Goal: Information Seeking & Learning: Learn about a topic

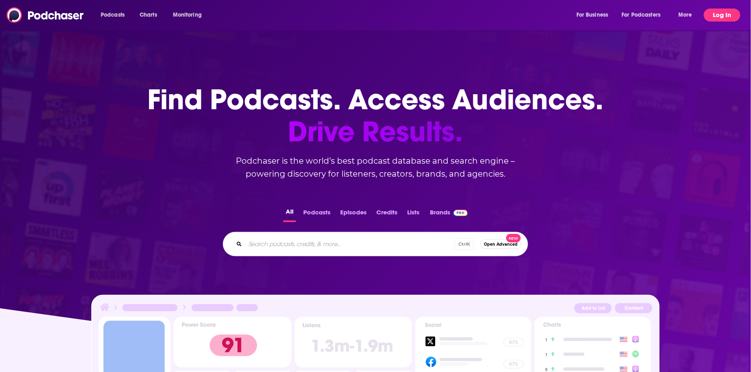
click at [711, 17] on button "Log In" at bounding box center [722, 15] width 37 height 13
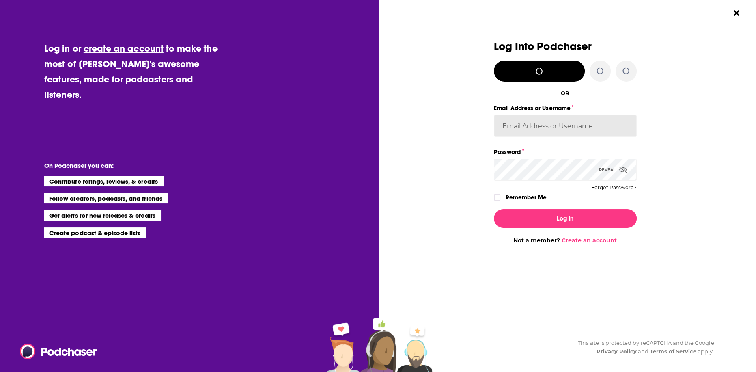
type input "[EMAIL_ADDRESS][DOMAIN_NAME]"
click at [509, 199] on label "Remember Me" at bounding box center [525, 197] width 41 height 11
click at [499, 201] on input "rememberMe" at bounding box center [497, 201] width 5 height 0
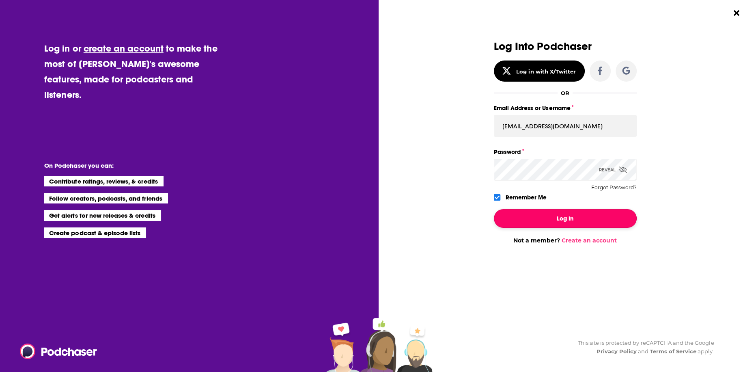
click at [536, 218] on button "Log In" at bounding box center [565, 218] width 143 height 19
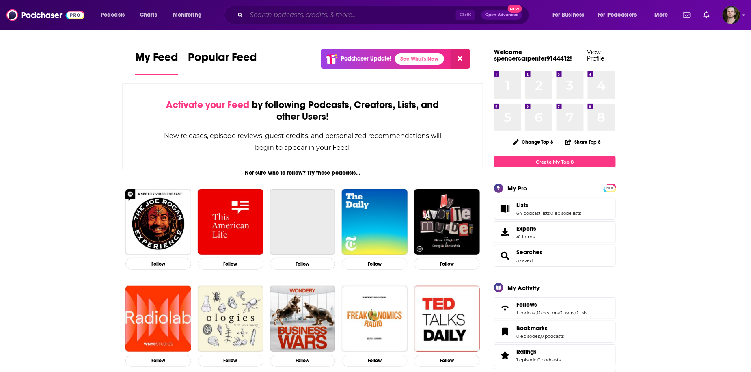
click at [286, 13] on input "Search podcasts, credits, & more..." at bounding box center [350, 15] width 209 height 13
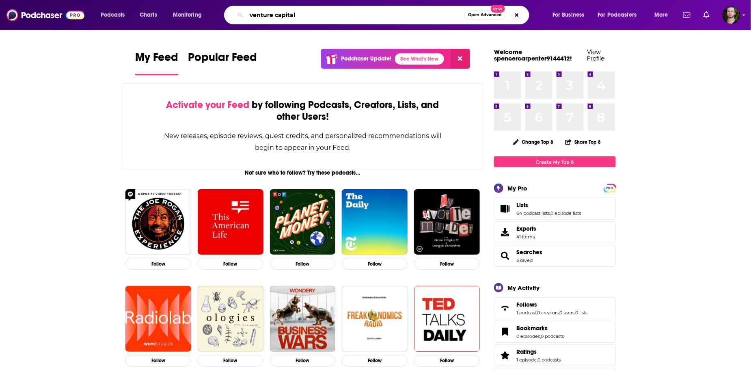
type input "venture capital"
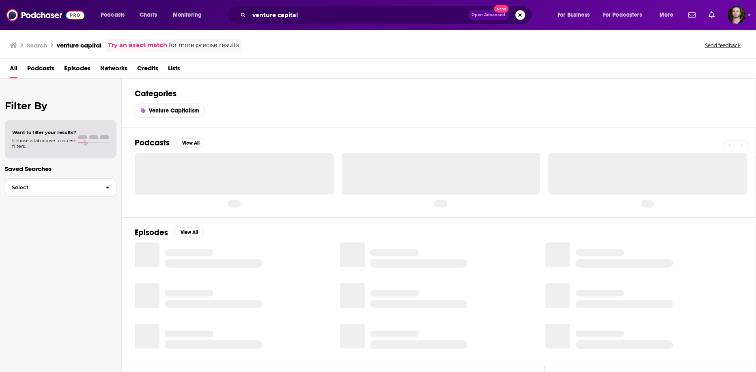
click at [37, 63] on span "Podcasts" at bounding box center [40, 70] width 27 height 17
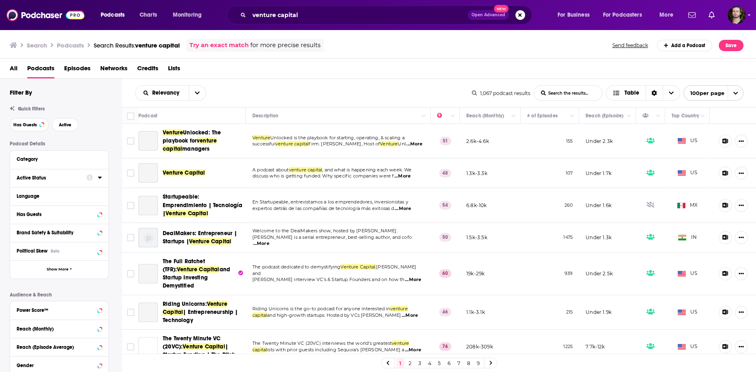
click at [99, 178] on icon at bounding box center [100, 177] width 4 height 2
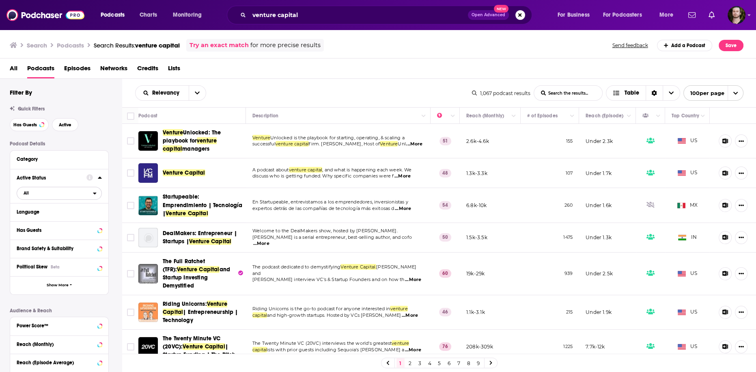
click at [92, 193] on span "All" at bounding box center [55, 192] width 76 height 11
click at [82, 218] on span "219" at bounding box center [82, 219] width 38 height 4
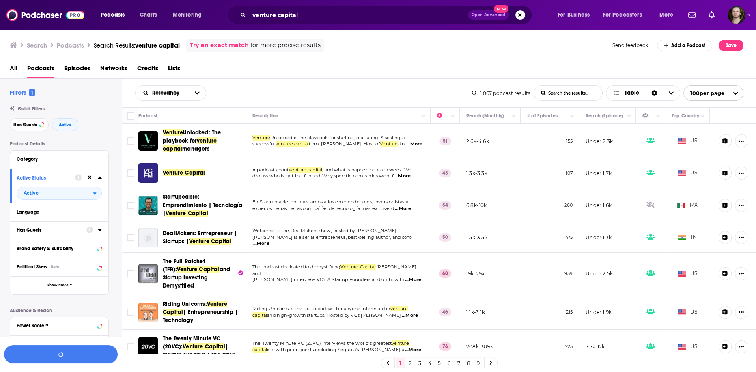
click at [101, 230] on icon at bounding box center [100, 230] width 4 height 2
click at [82, 247] on span "All" at bounding box center [55, 245] width 76 height 11
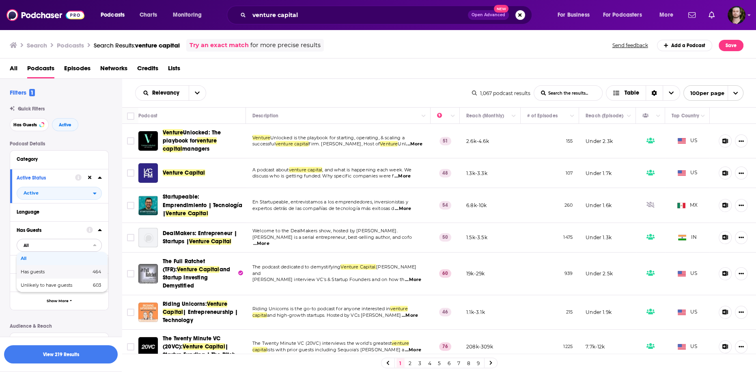
click at [82, 278] on div "Has guests 464" at bounding box center [62, 271] width 91 height 13
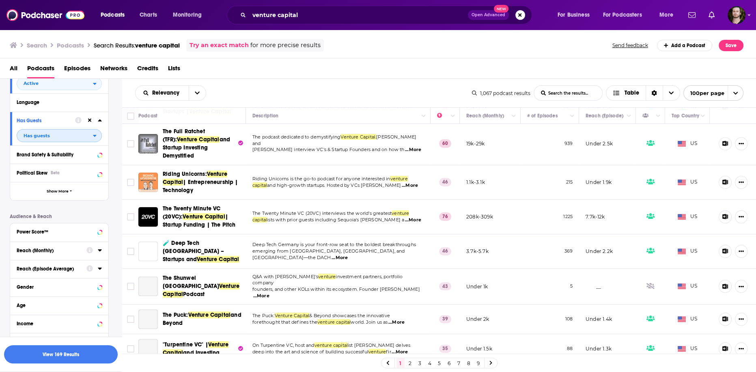
scroll to position [130, 0]
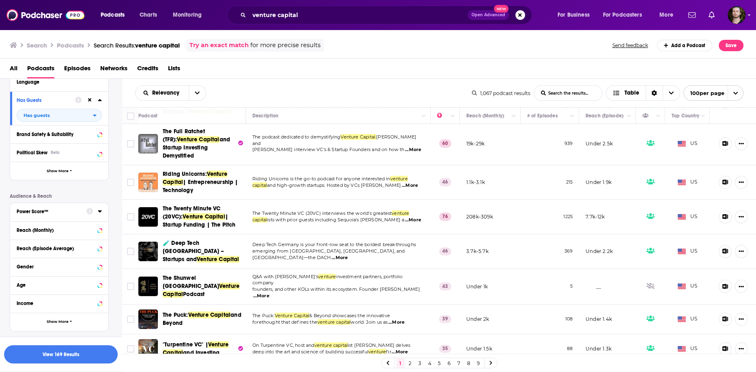
click at [98, 213] on icon at bounding box center [100, 211] width 4 height 6
click at [19, 273] on icon at bounding box center [19, 274] width 5 height 5
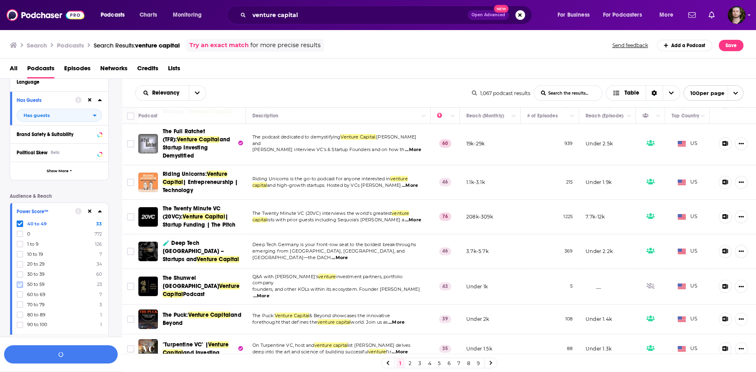
click at [22, 285] on icon at bounding box center [19, 284] width 5 height 5
click at [19, 302] on icon at bounding box center [19, 304] width 5 height 5
click at [21, 314] on icon at bounding box center [19, 315] width 5 height 4
click at [71, 355] on button "button" at bounding box center [61, 354] width 114 height 18
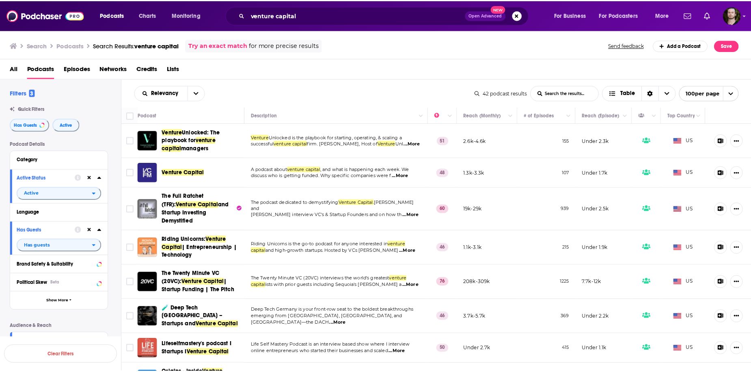
scroll to position [130, 0]
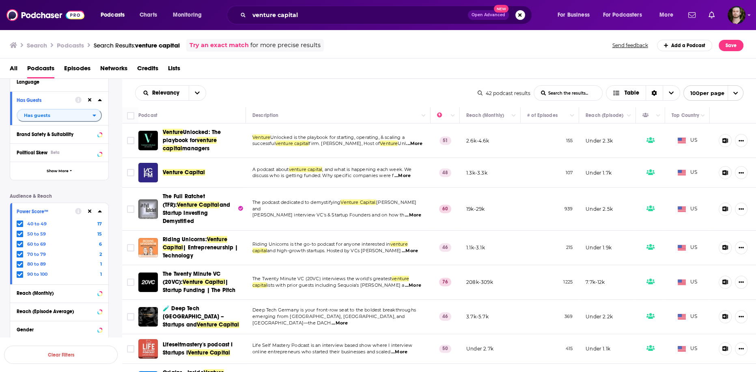
drag, startPoint x: 294, startPoint y: 77, endPoint x: 288, endPoint y: 93, distance: 16.8
click at [295, 77] on div "All Podcasts Episodes Networks Credits Lists" at bounding box center [380, 70] width 740 height 17
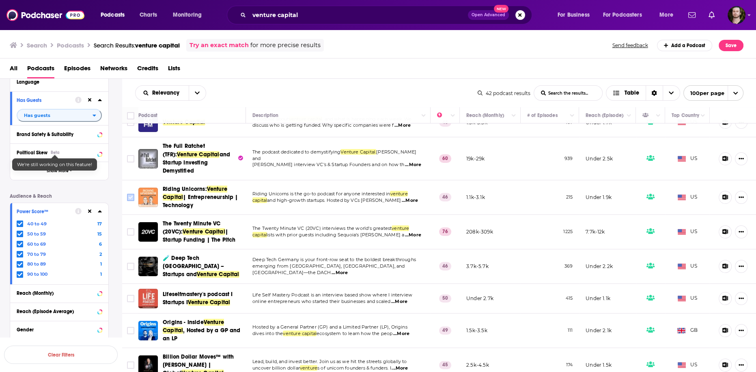
scroll to position [65, 0]
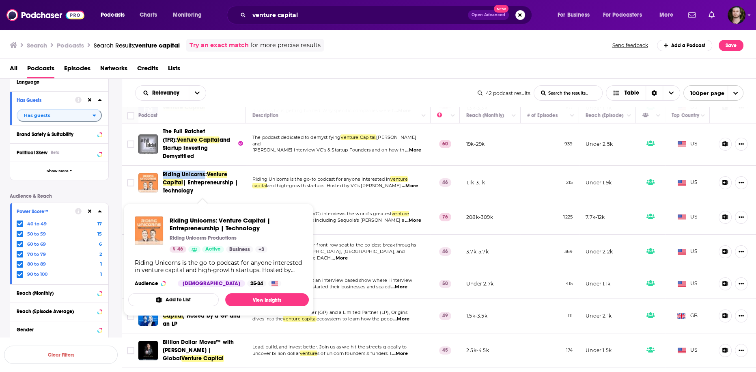
drag, startPoint x: 162, startPoint y: 176, endPoint x: 203, endPoint y: 177, distance: 40.6
click at [203, 177] on div "Riding Unicorns: Venture Capital | Entrepreneurship | Technology" at bounding box center [192, 182] width 109 height 24
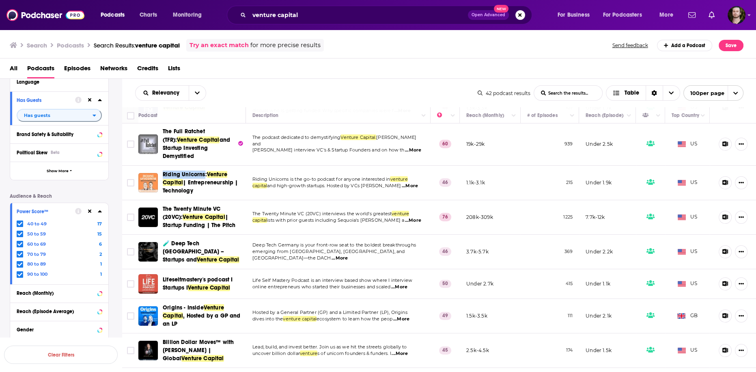
copy span "Riding Unicorns"
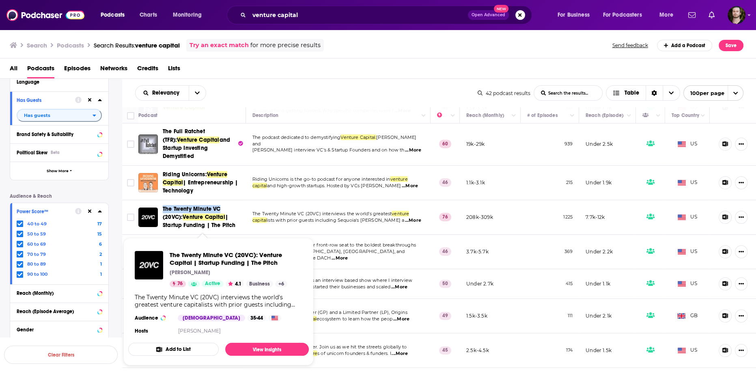
drag, startPoint x: 161, startPoint y: 210, endPoint x: 219, endPoint y: 210, distance: 58.4
click at [219, 210] on div "The Twenty Minute VC (20VC): Venture Capital | Startup Funding | The Pitch" at bounding box center [192, 217] width 109 height 24
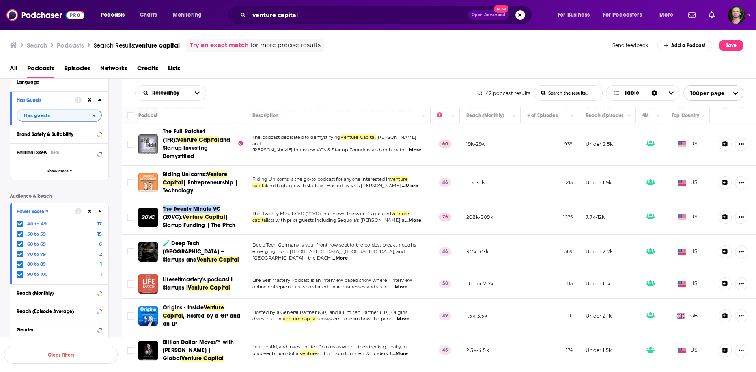
copy span "The Twenty Minute VC"
click at [118, 230] on div "Podcast Details Category Active Status Active Language Has Guests Has guests Br…" at bounding box center [66, 202] width 112 height 383
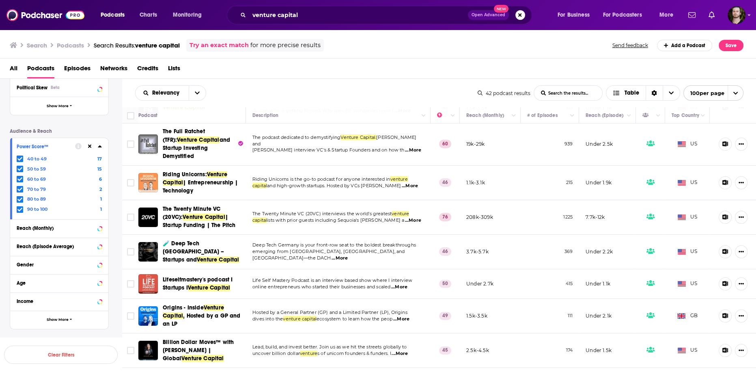
scroll to position [130, 0]
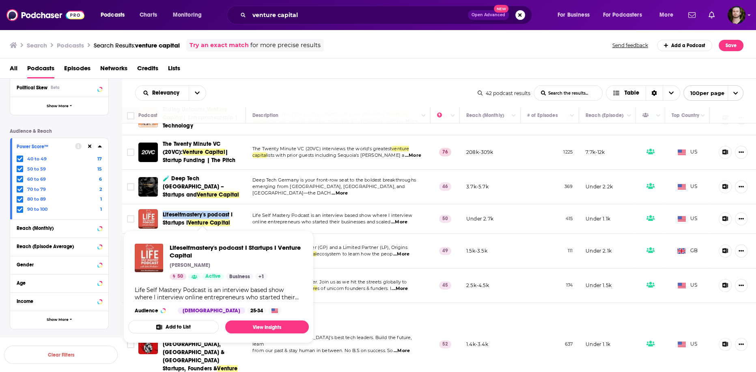
drag, startPoint x: 160, startPoint y: 210, endPoint x: 229, endPoint y: 211, distance: 68.6
click at [229, 211] on div "Lifeselfmastery's podcast I Startups I Venture Capital" at bounding box center [192, 218] width 109 height 19
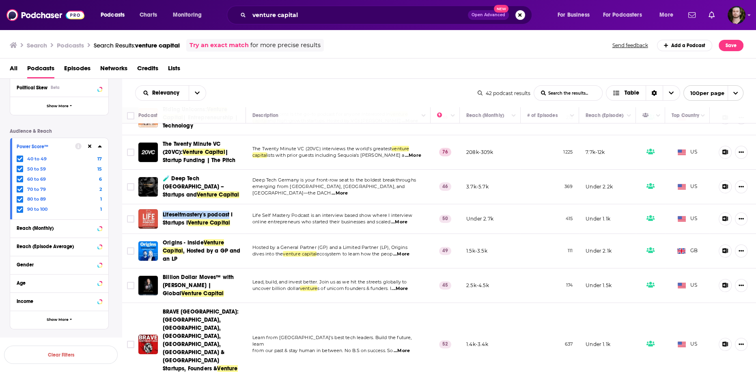
copy span "Lifeselfmastery's podcast"
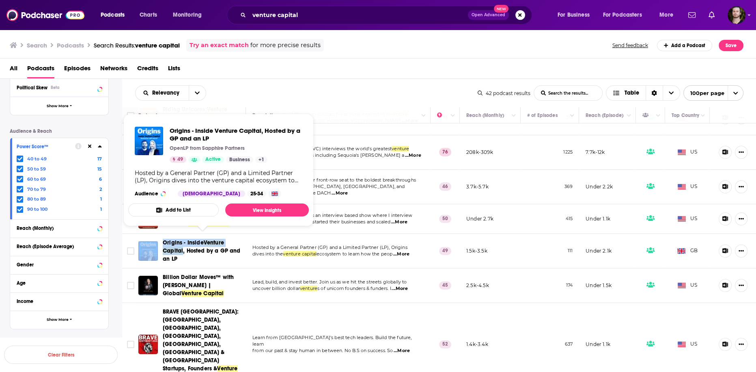
drag, startPoint x: 160, startPoint y: 240, endPoint x: 183, endPoint y: 247, distance: 24.5
click at [183, 247] on div "Origins - Inside Venture Capital , Hosted by a GP and an LP" at bounding box center [192, 251] width 109 height 24
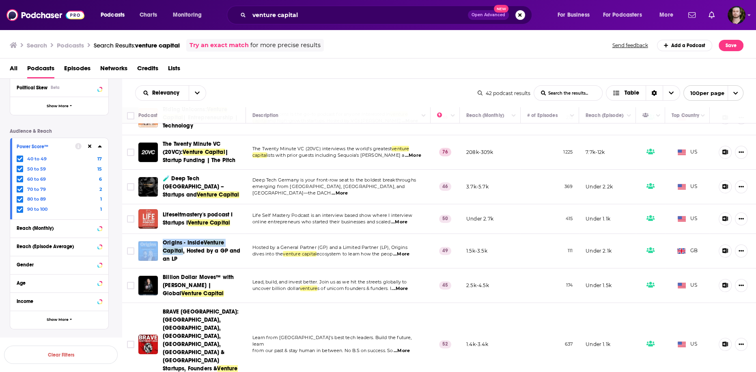
copy div "Origins - Inside Venture Capital"
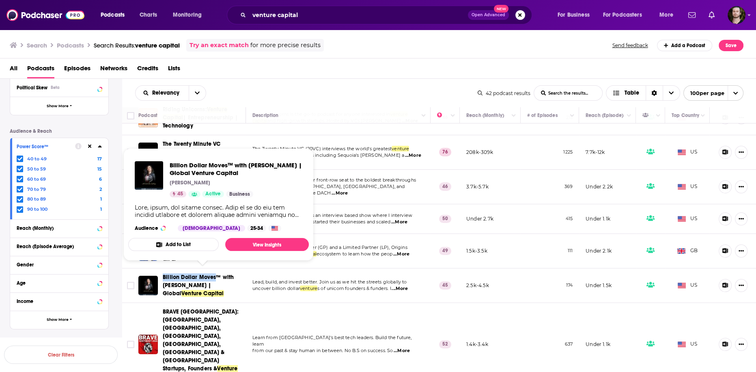
drag, startPoint x: 161, startPoint y: 271, endPoint x: 213, endPoint y: 273, distance: 52.0
click at [213, 273] on div "Billion Dollar Moves™ with Sarah Chen-Spellings | Global Venture Capital" at bounding box center [192, 285] width 109 height 24
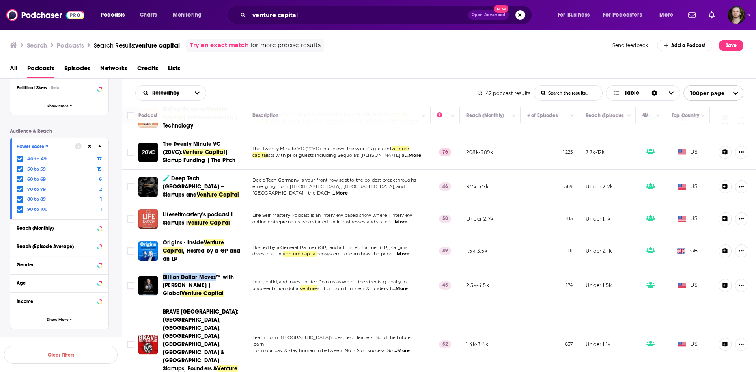
copy span "Billion Dollar Moves"
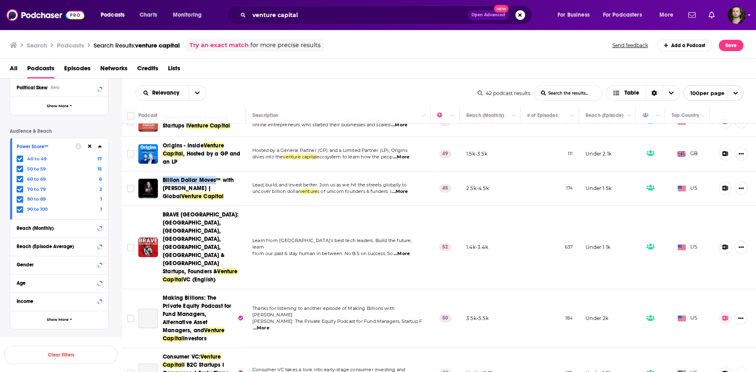
scroll to position [227, 0]
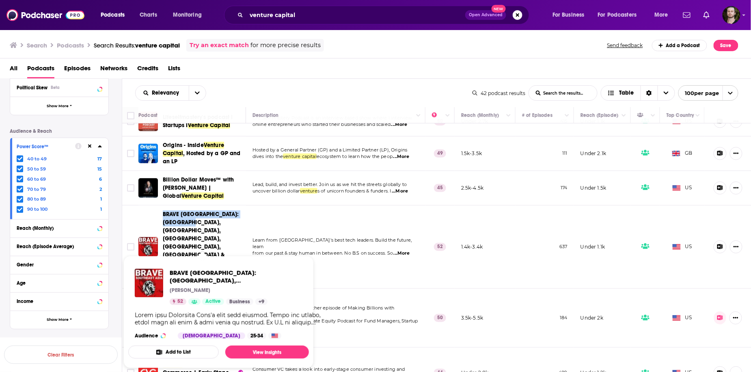
drag, startPoint x: 160, startPoint y: 206, endPoint x: 157, endPoint y: 212, distance: 7.1
click at [181, 218] on div "BRAVE Southeast Asia Tech: Singapore, Indonesia, Vietnam, Philippines, Thailand…" at bounding box center [192, 246] width 109 height 73
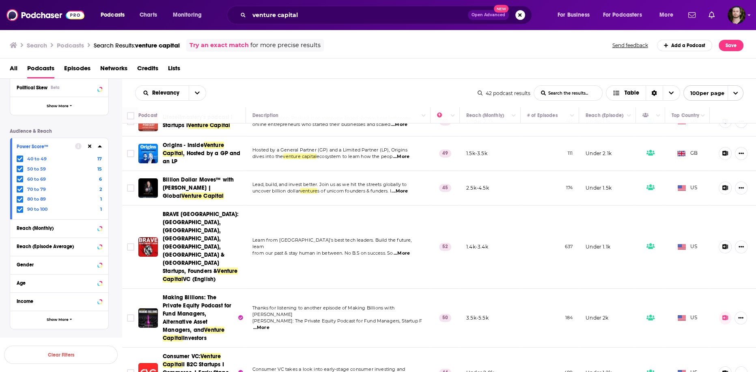
click at [120, 211] on div "Podcast Details Category Active Status Active Language Has Guests Has guests Br…" at bounding box center [66, 137] width 112 height 383
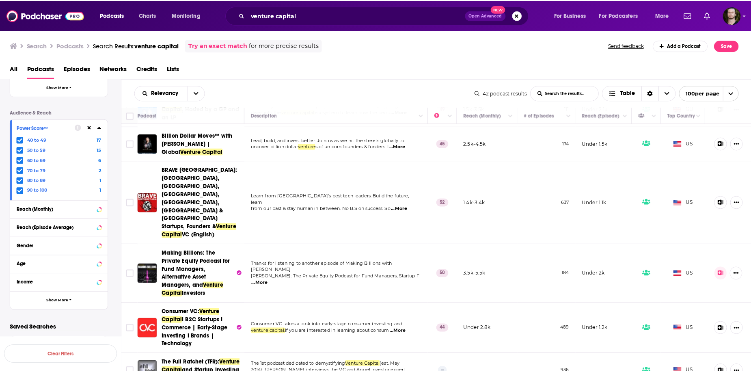
scroll to position [292, 0]
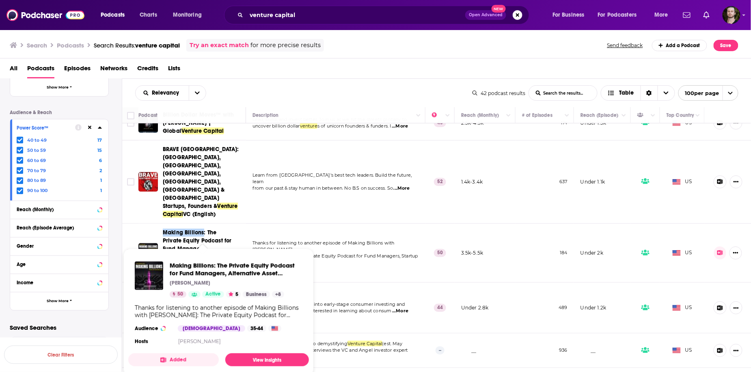
drag, startPoint x: 161, startPoint y: 202, endPoint x: 202, endPoint y: 201, distance: 41.0
click at [202, 228] on div "Making Billions: The Private Equity Podcast for Fund Managers, Alternative Asse…" at bounding box center [192, 252] width 109 height 49
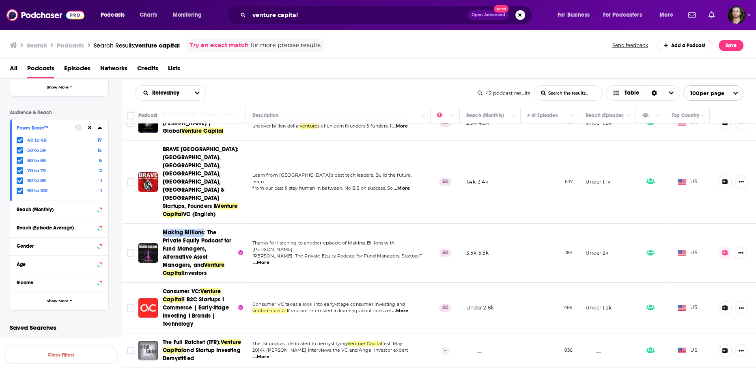
copy span "Making Billions"
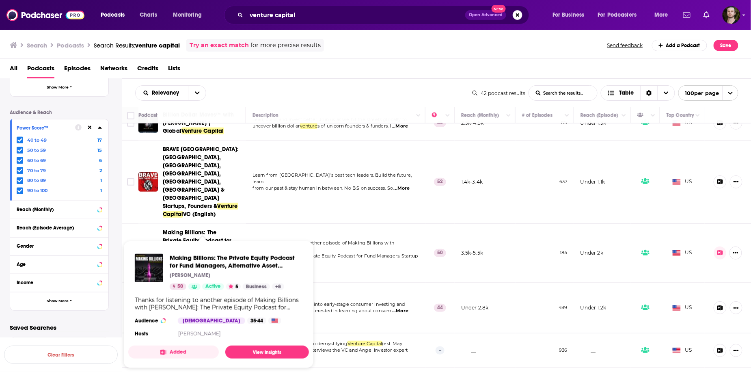
click at [116, 205] on div "Podcast Details Category Active Status Active Language Has Guests Has guests Br…" at bounding box center [66, 118] width 112 height 383
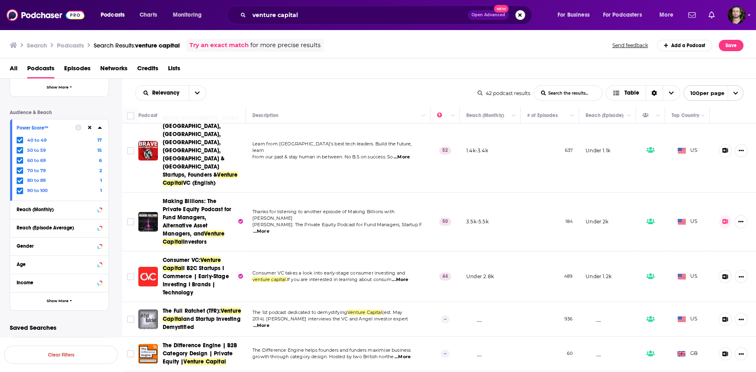
scroll to position [357, 0]
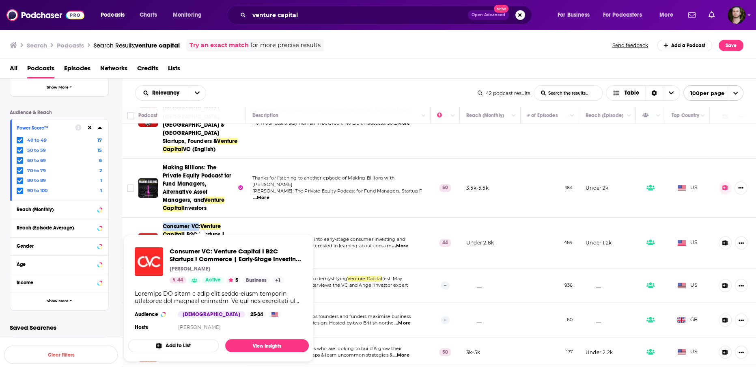
drag, startPoint x: 160, startPoint y: 189, endPoint x: 198, endPoint y: 190, distance: 38.2
click at [198, 222] on div "Consumer VC: Venture Capital I B2C Startups I Commerce | Early-Stage Investing …" at bounding box center [192, 242] width 109 height 41
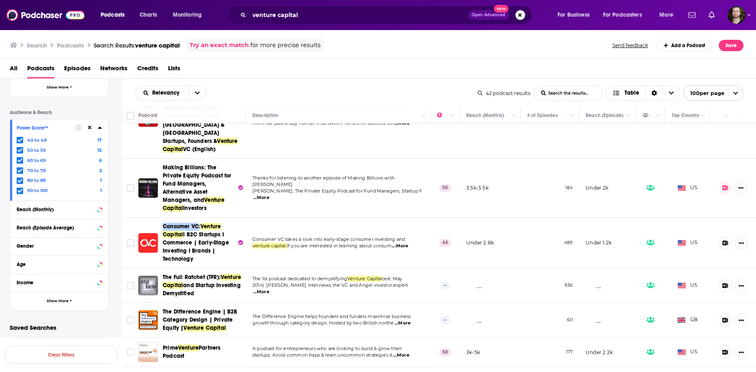
copy span "Consumer VC"
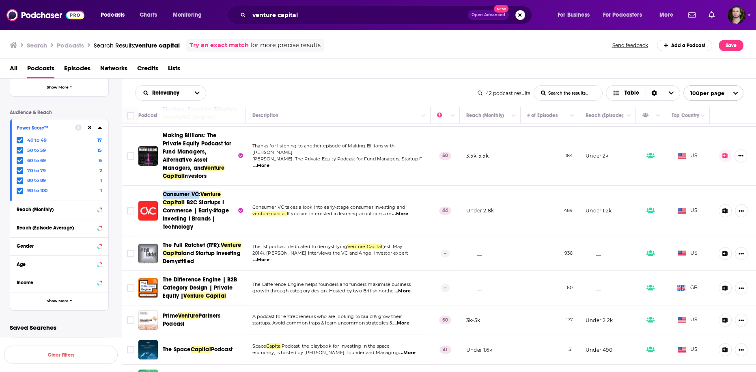
scroll to position [390, 0]
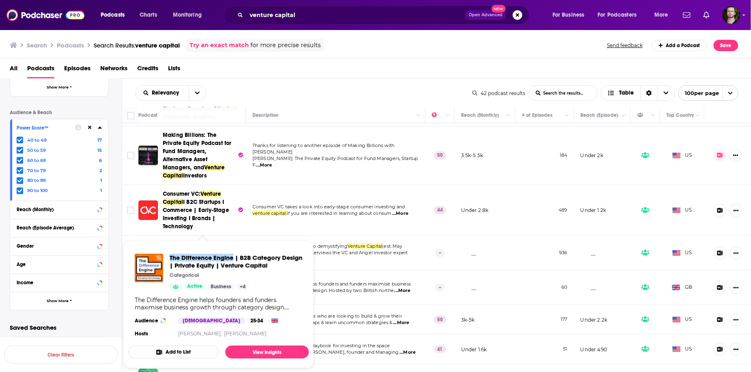
drag, startPoint x: 167, startPoint y: 254, endPoint x: 233, endPoint y: 259, distance: 65.9
click at [233, 259] on div "The Difference Engine | B2B Category Design | Private Equity | Venture Capital …" at bounding box center [219, 272] width 168 height 36
copy span "The Difference Engine"
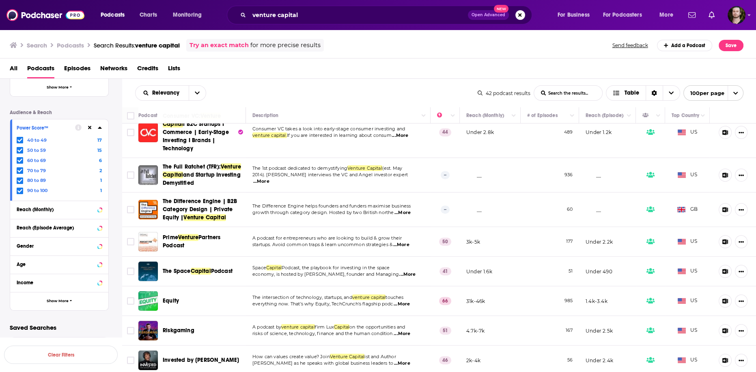
scroll to position [487, 0]
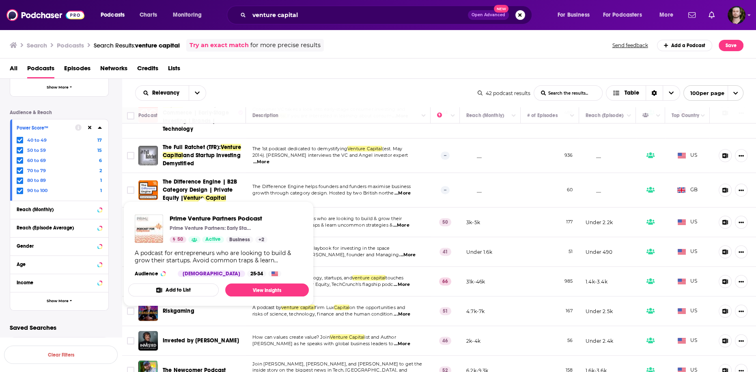
drag, startPoint x: 159, startPoint y: 178, endPoint x: 191, endPoint y: 189, distance: 33.5
click at [191, 212] on div "Prime Venture Partners Podcast" at bounding box center [192, 221] width 109 height 19
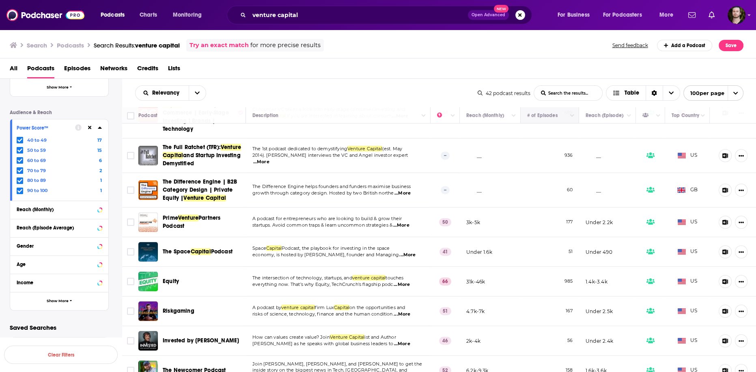
copy div "Prime Venture Partners Podcast"
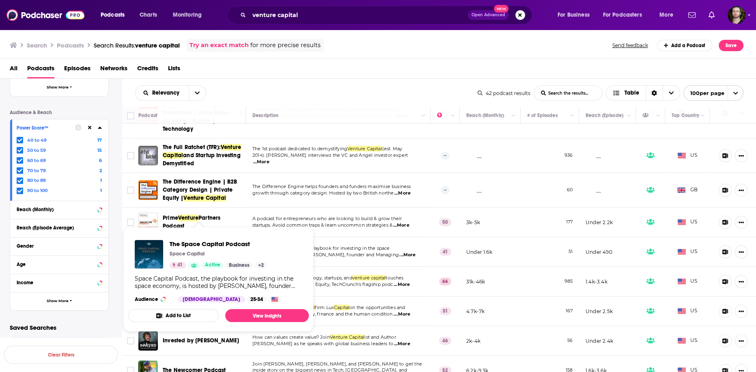
drag, startPoint x: 159, startPoint y: 216, endPoint x: 234, endPoint y: 214, distance: 75.1
click at [234, 242] on div "The Space Capital Podcast" at bounding box center [192, 251] width 109 height 19
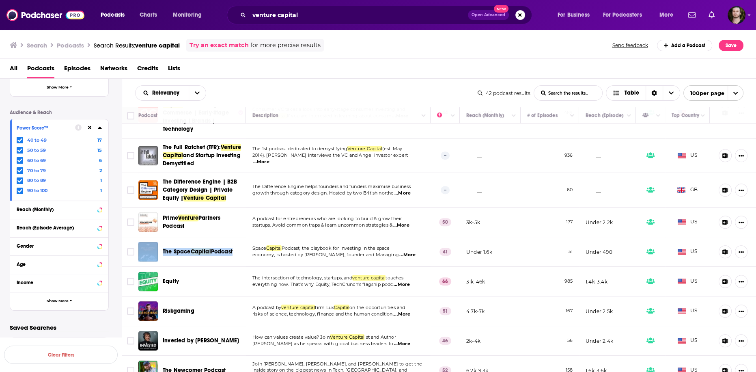
copy div "The Space Capital Podcas"
click at [402, 281] on span "...More" at bounding box center [402, 284] width 16 height 6
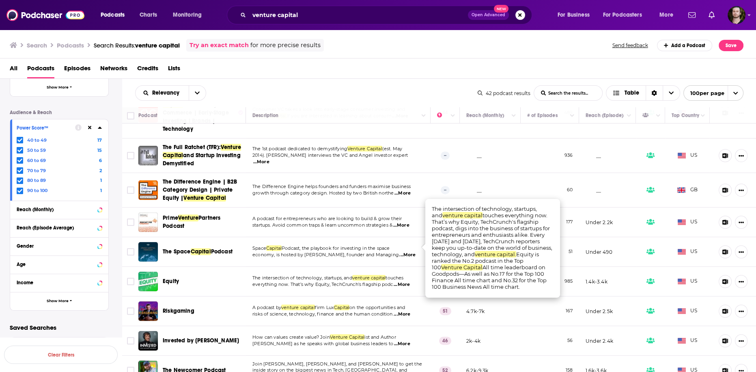
click at [402, 281] on span "...More" at bounding box center [402, 284] width 16 height 6
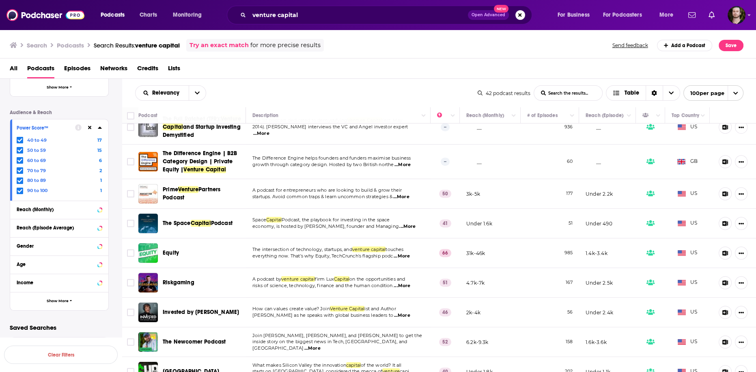
scroll to position [552, 0]
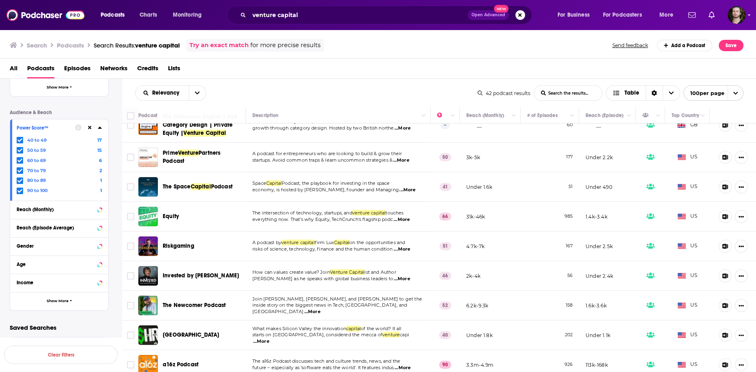
click at [407, 246] on span "...More" at bounding box center [402, 249] width 16 height 6
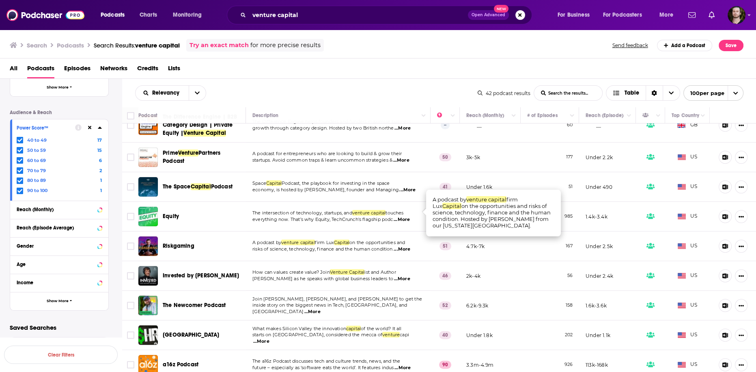
click at [406, 246] on span "...More" at bounding box center [402, 249] width 16 height 6
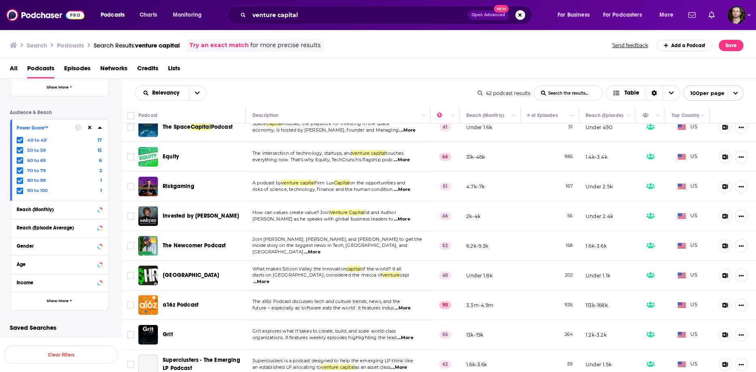
scroll to position [617, 0]
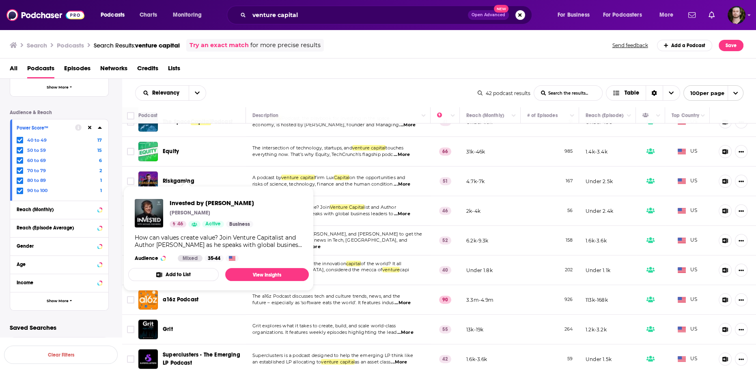
drag, startPoint x: 215, startPoint y: 175, endPoint x: 161, endPoint y: 176, distance: 54.4
click at [161, 201] on div "Invested by Aleph" at bounding box center [192, 210] width 109 height 19
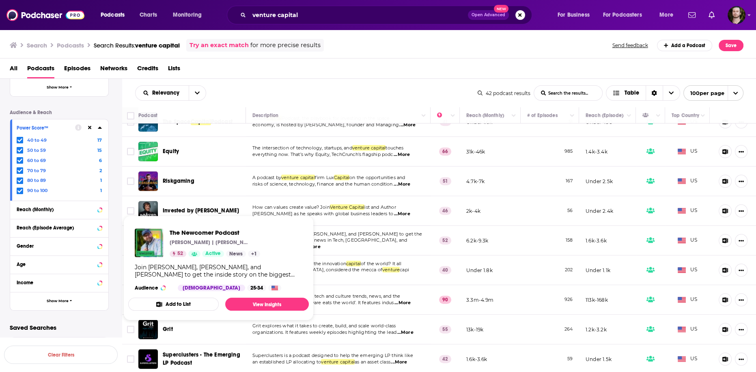
drag, startPoint x: 230, startPoint y: 201, endPoint x: 163, endPoint y: 201, distance: 66.9
click at [163, 236] on div "The Newcomer Podcast" at bounding box center [205, 240] width 84 height 8
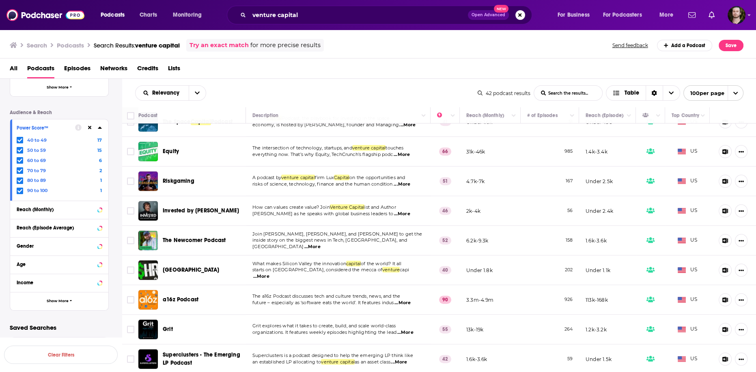
click at [320, 243] on span "...More" at bounding box center [312, 246] width 16 height 6
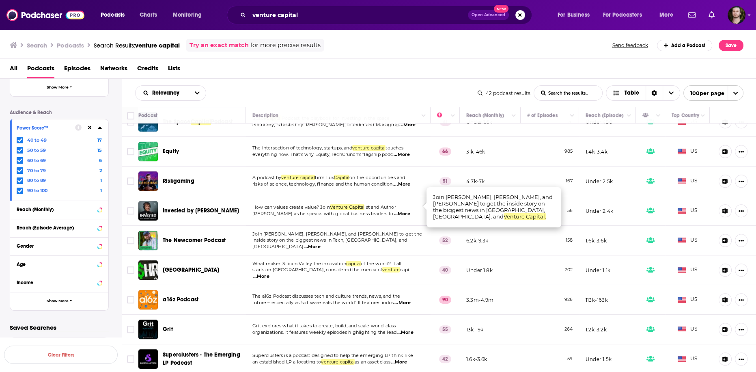
click at [320, 243] on span "...More" at bounding box center [312, 246] width 16 height 6
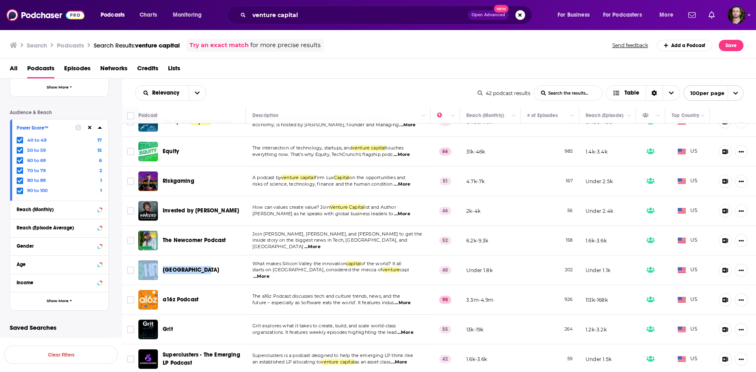
drag, startPoint x: 211, startPoint y: 233, endPoint x: 160, endPoint y: 235, distance: 51.6
click at [160, 260] on div "Sand Hill Road" at bounding box center [192, 269] width 109 height 19
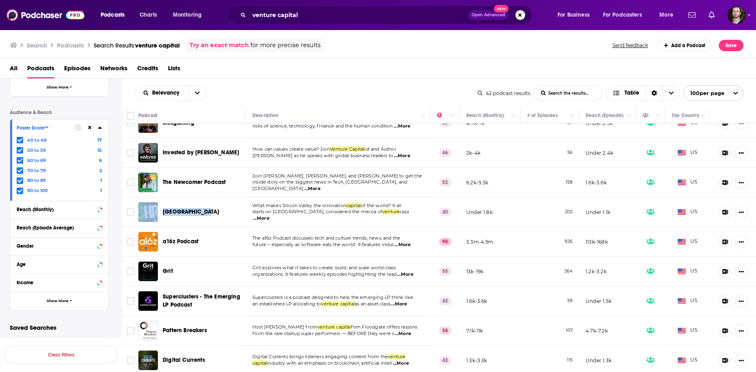
scroll to position [714, 0]
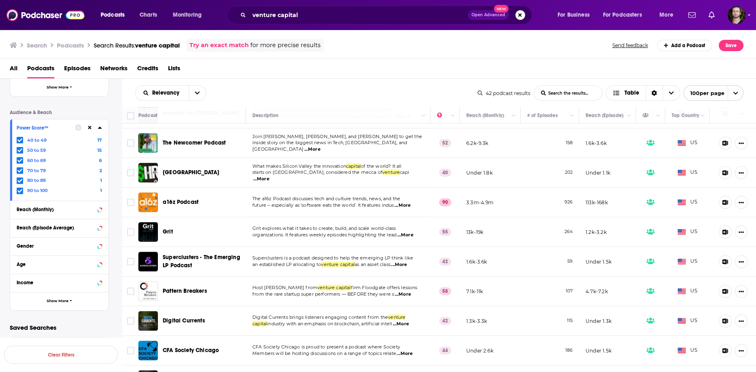
click at [407, 202] on span "...More" at bounding box center [402, 205] width 16 height 6
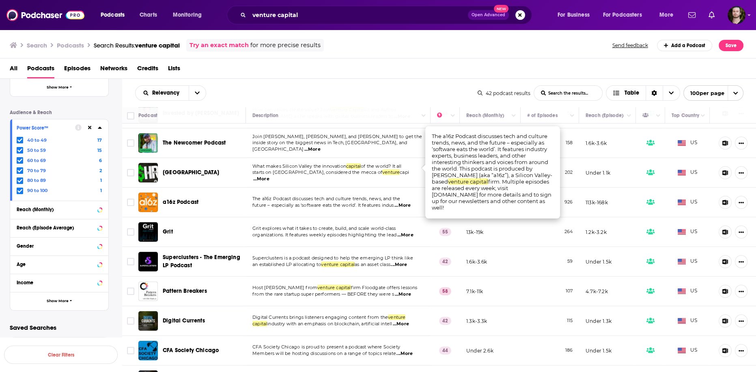
click at [407, 202] on span "...More" at bounding box center [402, 205] width 16 height 6
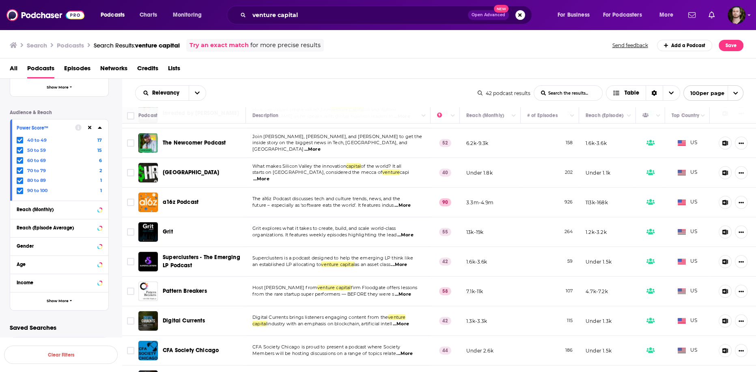
click at [407, 217] on td "Grit explores what it takes to create, build, and scale world-class organizatio…" at bounding box center [338, 232] width 185 height 30
click at [413, 225] on p "Grit explores what it takes to create, build, and scale world-class" at bounding box center [337, 228] width 171 height 6
click at [410, 217] on td "Grit explores what it takes to create, build, and scale world-class organizatio…" at bounding box center [338, 232] width 185 height 30
click at [410, 232] on span "...More" at bounding box center [405, 235] width 16 height 6
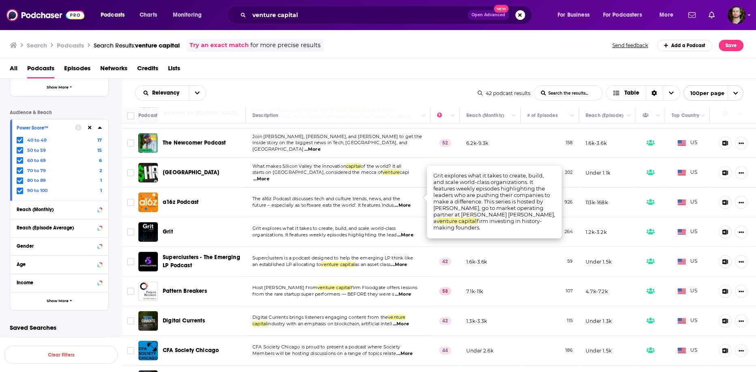
click at [410, 232] on span "...More" at bounding box center [405, 235] width 16 height 6
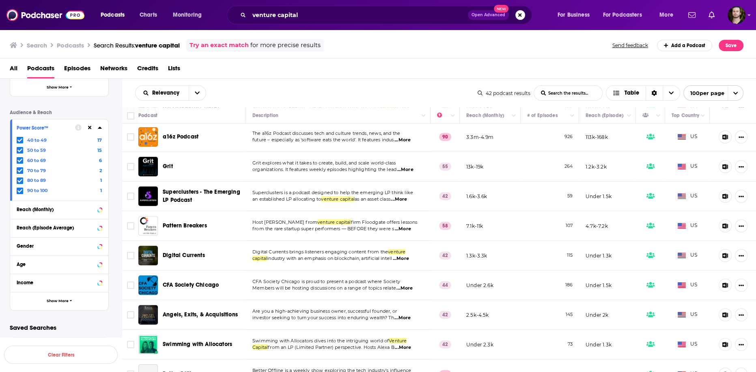
scroll to position [779, 0]
click at [407, 196] on span "...More" at bounding box center [399, 199] width 16 height 6
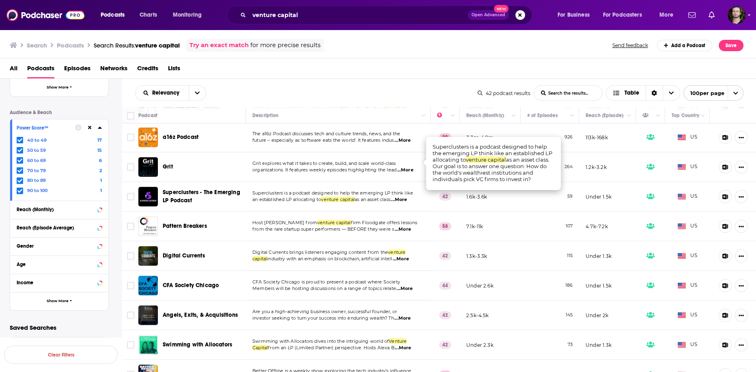
click at [407, 196] on span "...More" at bounding box center [399, 199] width 16 height 6
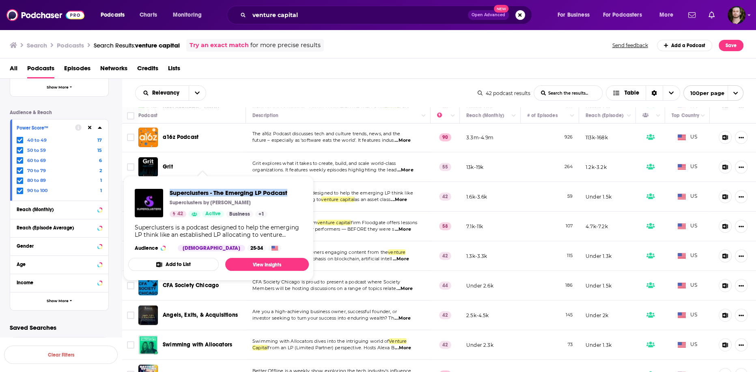
drag, startPoint x: 167, startPoint y: 192, endPoint x: 292, endPoint y: 194, distance: 125.0
click at [292, 194] on div "Superclusters - The Emerging LP Podcast Superclusters by David Zhou 42 Active B…" at bounding box center [218, 219] width 181 height 75
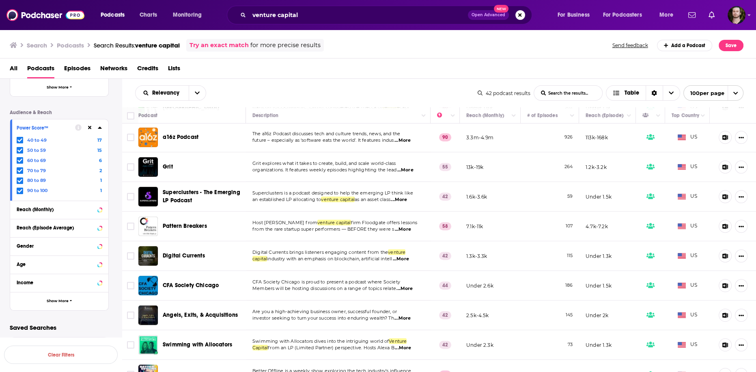
click at [411, 226] on span "...More" at bounding box center [403, 229] width 16 height 6
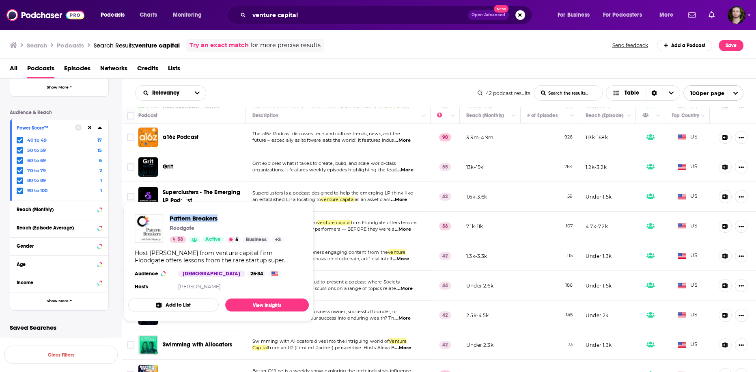
drag, startPoint x: 168, startPoint y: 215, endPoint x: 247, endPoint y: 220, distance: 78.8
click at [247, 220] on div "Pattern Breakers Floodgate 58 Active 5 Business + 3" at bounding box center [209, 228] width 149 height 28
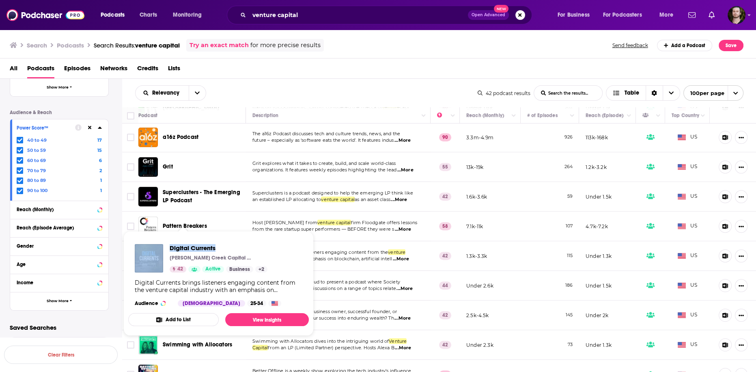
drag, startPoint x: 166, startPoint y: 245, endPoint x: 220, endPoint y: 251, distance: 54.3
click at [220, 251] on div "Digital Currents Morgan Creek Capital Management, LLC 42 Active Business + 2" at bounding box center [201, 258] width 133 height 28
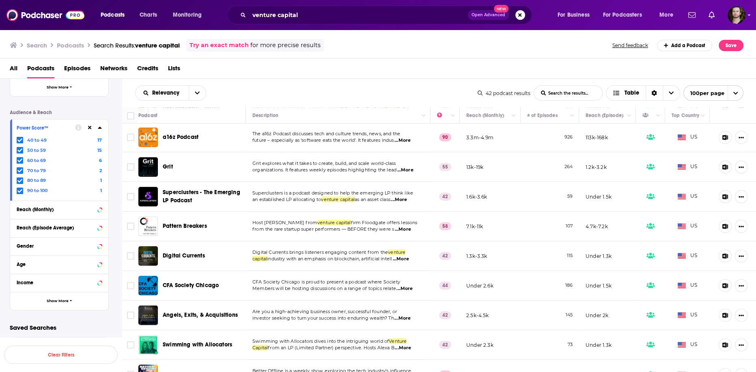
click at [405, 256] on span "...More" at bounding box center [401, 259] width 16 height 6
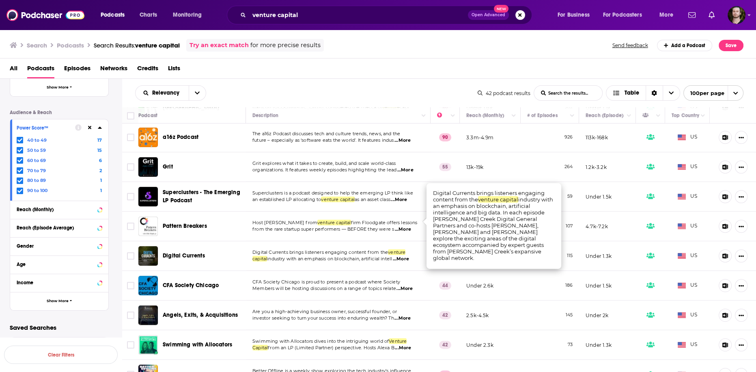
click at [405, 256] on span "...More" at bounding box center [401, 259] width 16 height 6
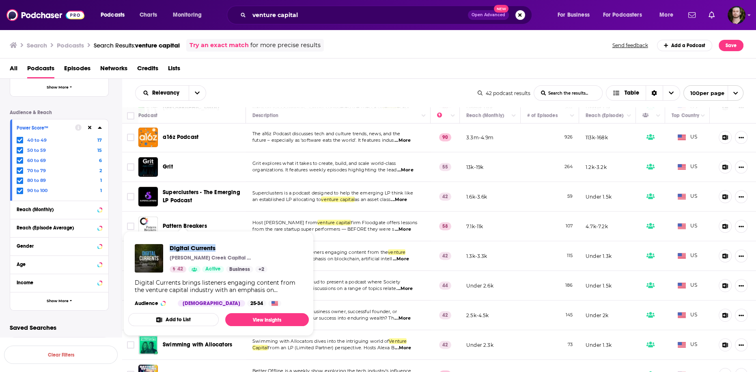
drag, startPoint x: 168, startPoint y: 247, endPoint x: 244, endPoint y: 252, distance: 76.8
click at [244, 252] on div "Digital Currents Morgan Creek Capital Management, LLC 42 Active Business + 2" at bounding box center [201, 258] width 133 height 28
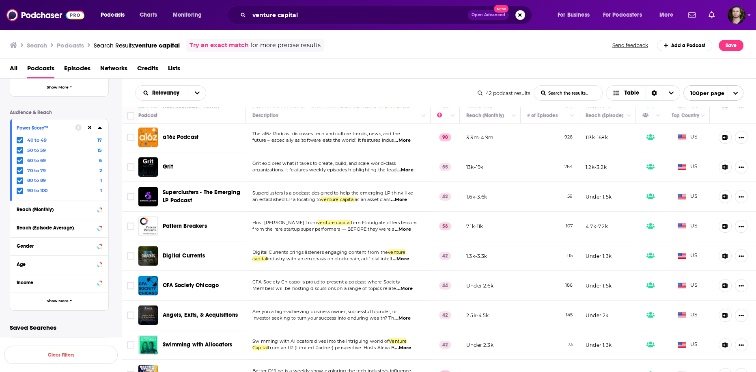
scroll to position [844, 0]
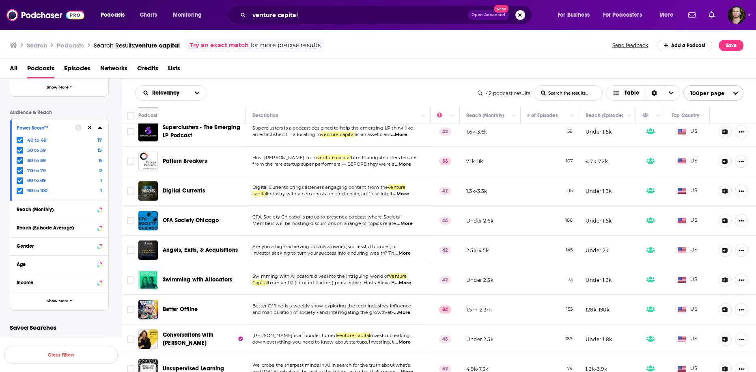
click at [407, 220] on span "...More" at bounding box center [404, 223] width 16 height 6
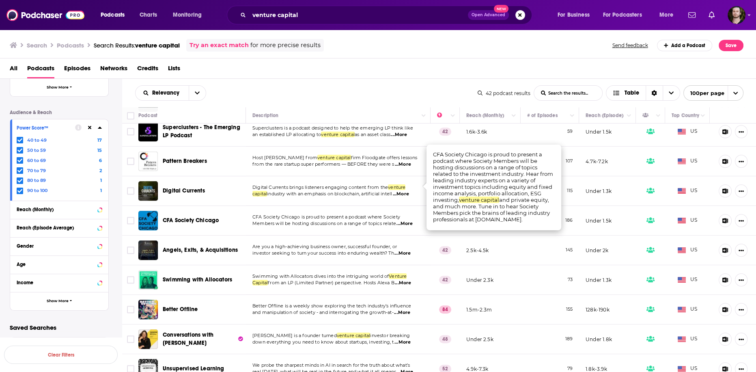
click at [412, 220] on span "...More" at bounding box center [404, 223] width 16 height 6
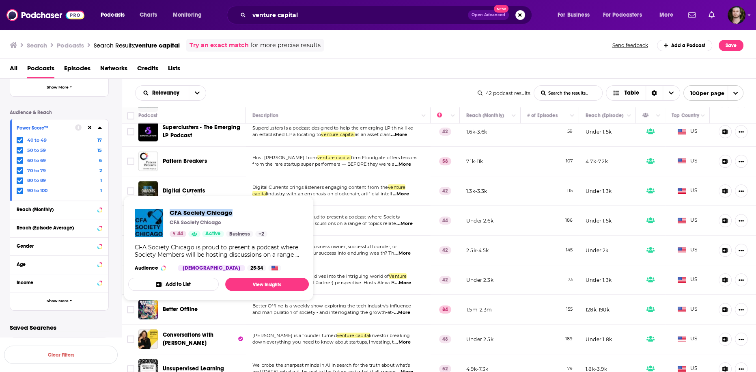
drag, startPoint x: 168, startPoint y: 213, endPoint x: 253, endPoint y: 209, distance: 85.7
click at [253, 209] on div "CFA Society Chicago CFA Society Chicago 44 Active Business + 2" at bounding box center [201, 223] width 133 height 28
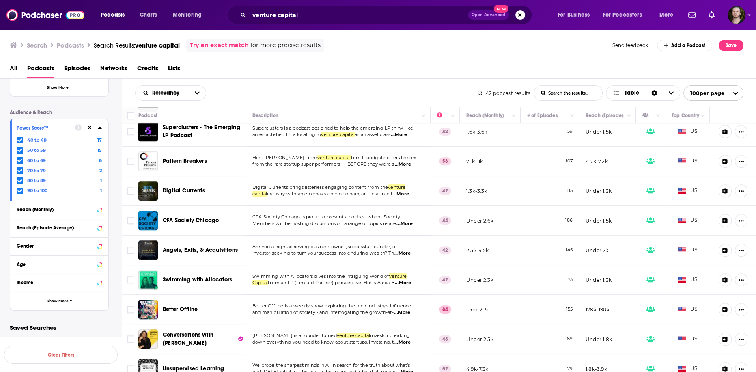
click at [407, 250] on span "...More" at bounding box center [402, 253] width 16 height 6
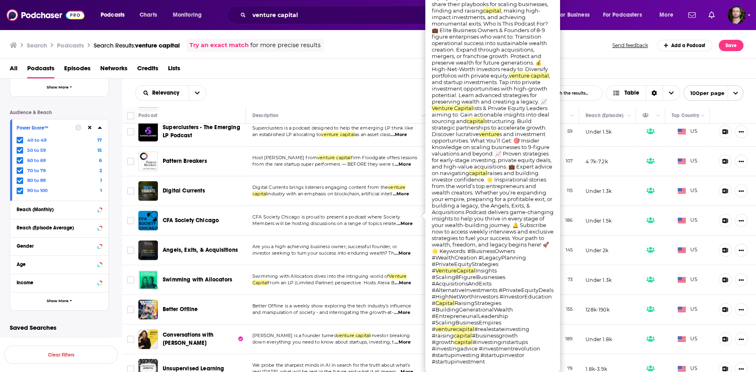
click at [411, 250] on span "...More" at bounding box center [402, 253] width 16 height 6
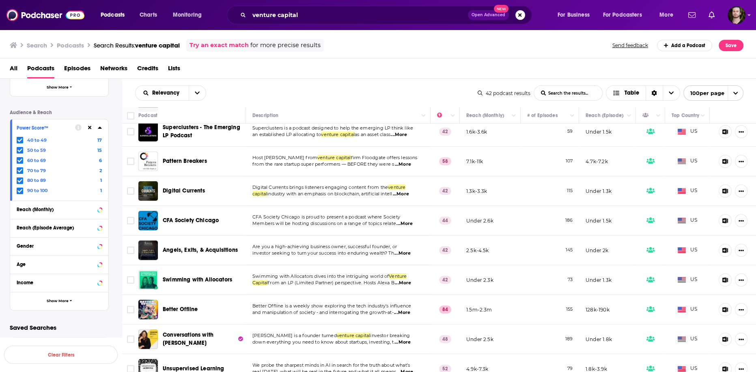
click at [411, 250] on span "...More" at bounding box center [402, 253] width 16 height 6
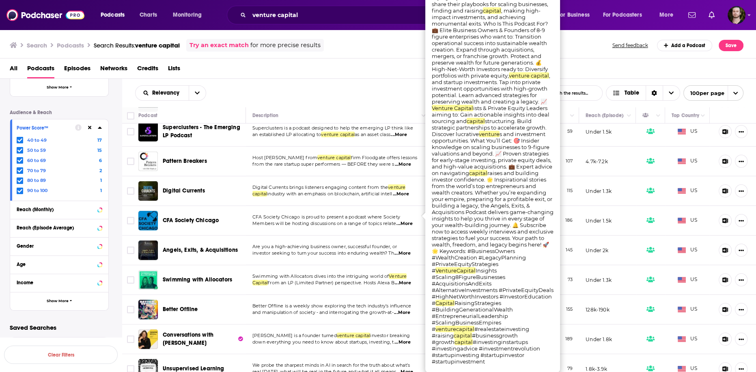
click at [411, 250] on span "...More" at bounding box center [402, 253] width 16 height 6
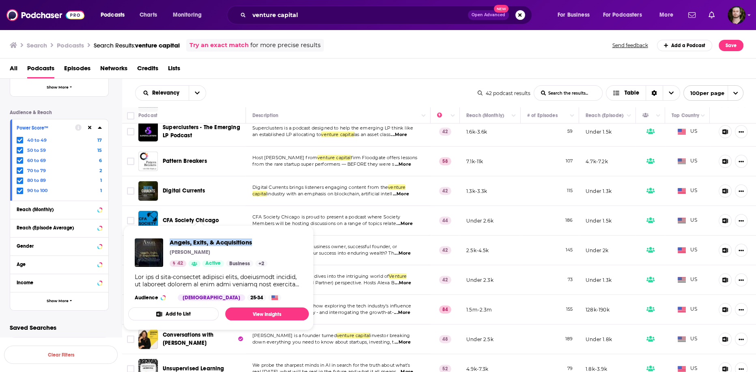
drag, startPoint x: 167, startPoint y: 241, endPoint x: 262, endPoint y: 245, distance: 94.6
click at [262, 245] on div "Angels, Exits, & Acquisitions Jeff Barnes 42 Active Business + 2" at bounding box center [201, 252] width 133 height 28
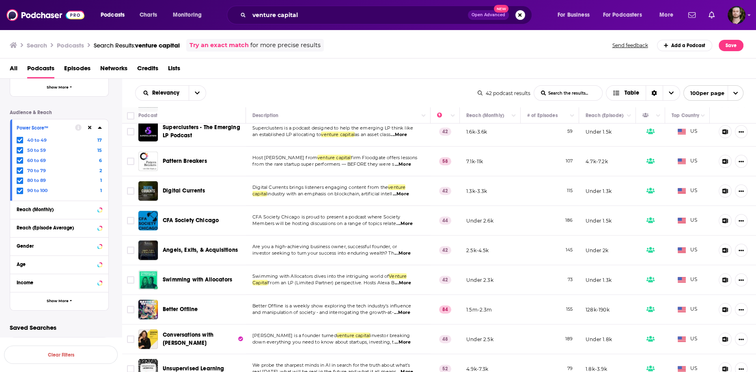
click at [404, 280] on span "...More" at bounding box center [403, 283] width 16 height 6
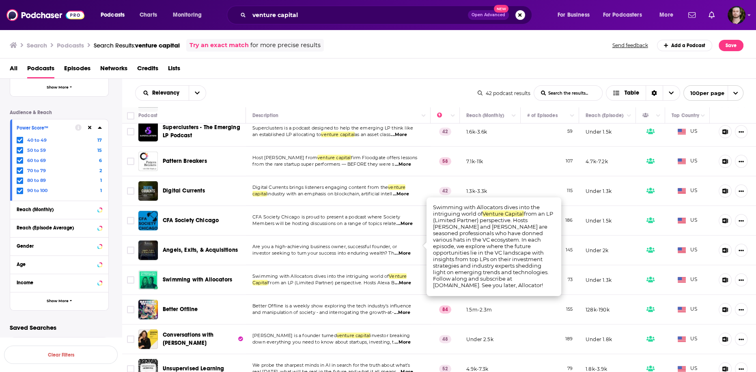
click at [408, 280] on span "...More" at bounding box center [403, 283] width 16 height 6
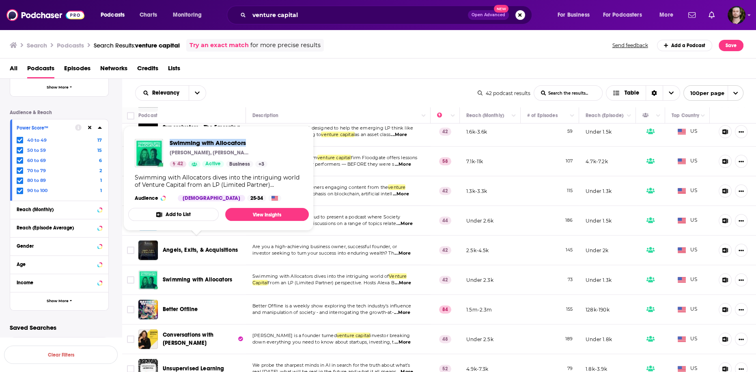
drag, startPoint x: 166, startPoint y: 139, endPoint x: 284, endPoint y: 145, distance: 117.8
click at [284, 145] on div "Swimming with Allocators Earnest Sweat, Alexa Binns 42 Active Business + 3 Swim…" at bounding box center [218, 169] width 181 height 75
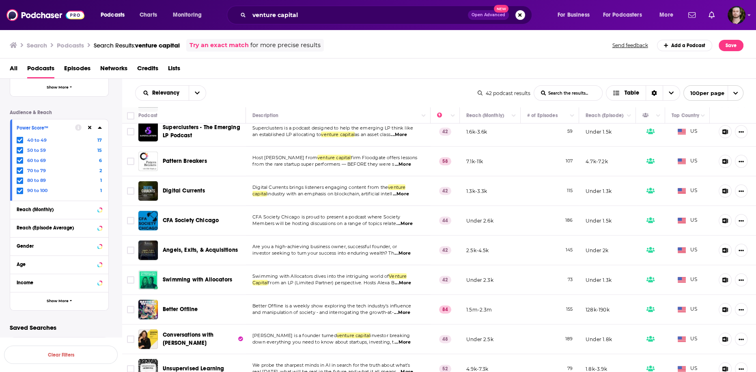
scroll to position [941, 0]
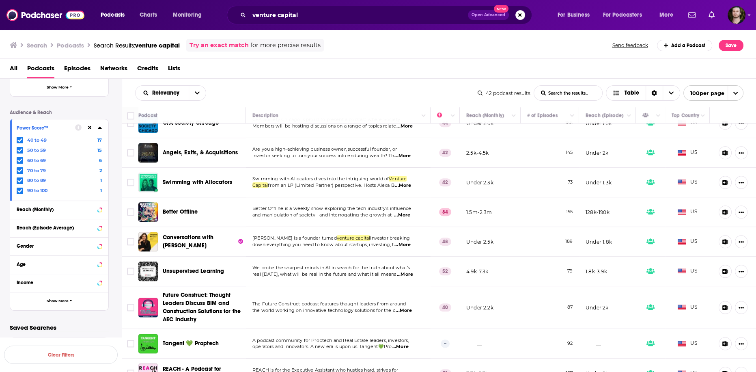
click at [409, 212] on span "...More" at bounding box center [402, 215] width 16 height 6
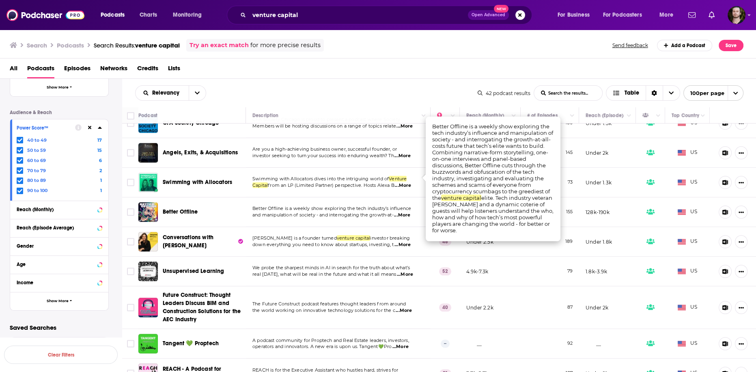
click at [407, 212] on span "...More" at bounding box center [402, 215] width 16 height 6
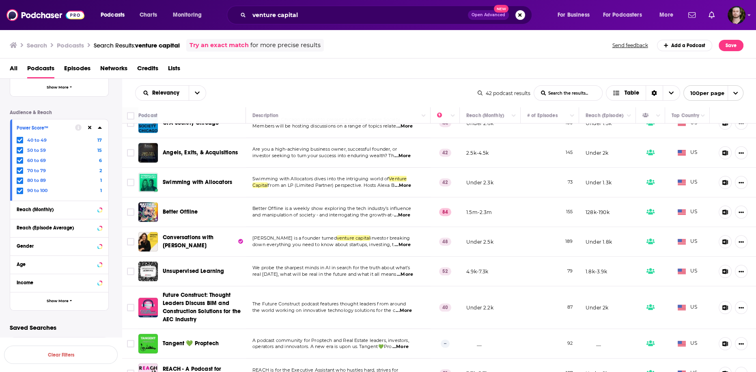
click at [404, 241] on span "...More" at bounding box center [402, 244] width 16 height 6
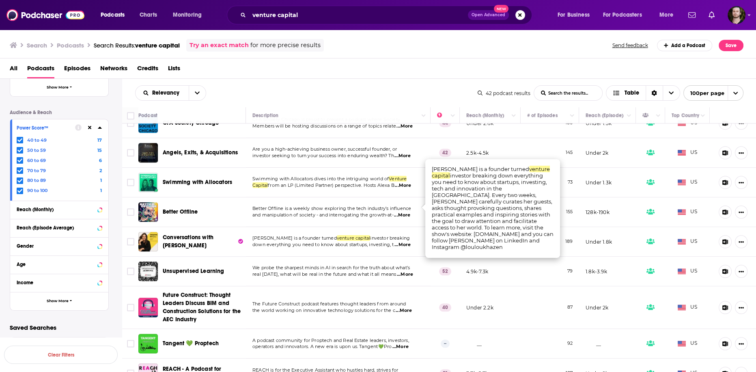
click at [405, 241] on span "...More" at bounding box center [402, 244] width 16 height 6
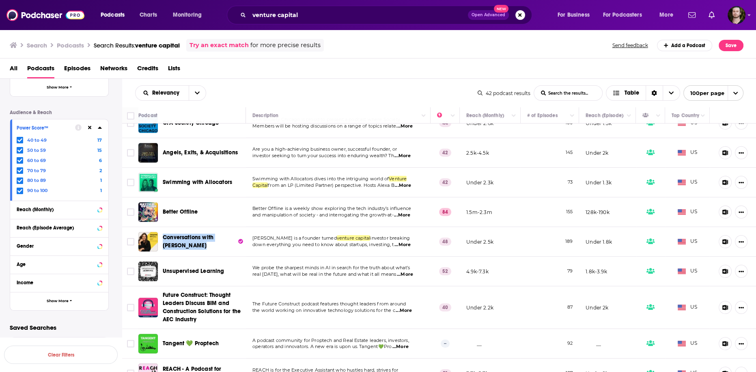
drag, startPoint x: 160, startPoint y: 202, endPoint x: 233, endPoint y: 205, distance: 73.1
click at [233, 232] on div "Conversations with Loulou" at bounding box center [192, 241] width 109 height 19
click at [407, 271] on span "...More" at bounding box center [405, 274] width 16 height 6
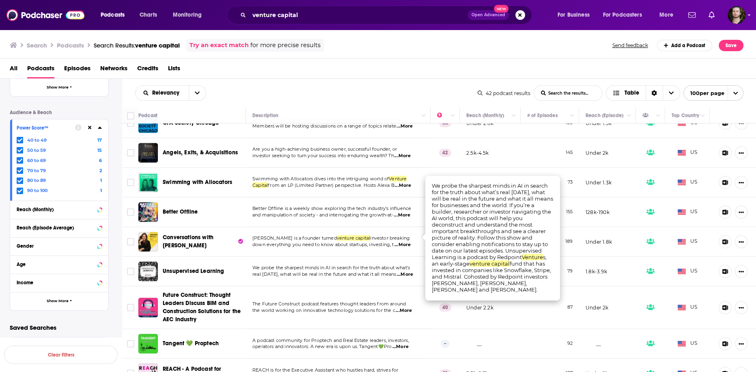
click at [408, 271] on span "...More" at bounding box center [405, 274] width 16 height 6
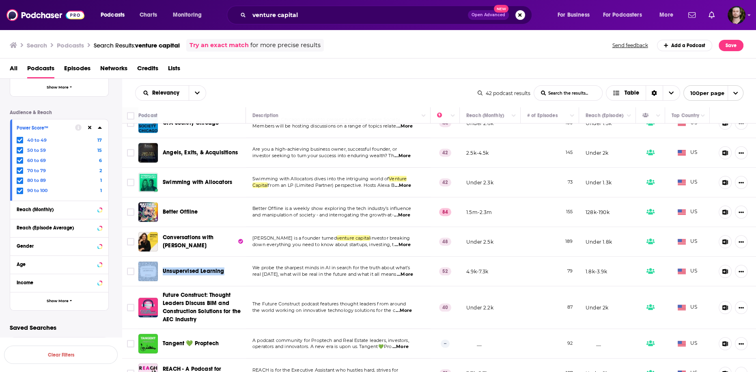
drag, startPoint x: 159, startPoint y: 233, endPoint x: 226, endPoint y: 232, distance: 66.5
click at [226, 261] on div "Unsupervised Learning" at bounding box center [192, 270] width 109 height 19
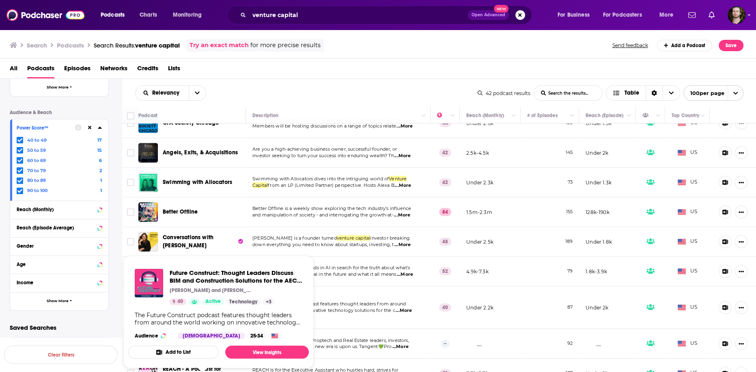
scroll to position [1006, 0]
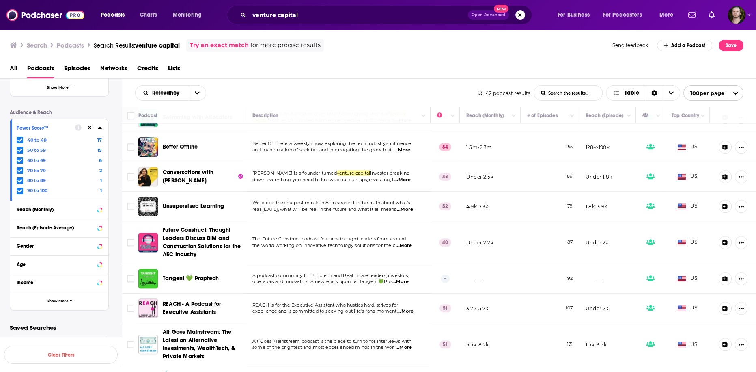
click at [407, 206] on span "...More" at bounding box center [405, 209] width 16 height 6
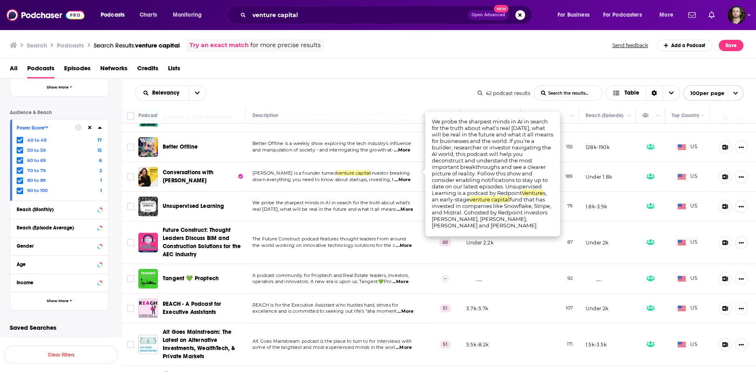
click at [380, 264] on td "A podcast community for Proptech and Real Estate leaders, investors, operators …" at bounding box center [338, 279] width 185 height 30
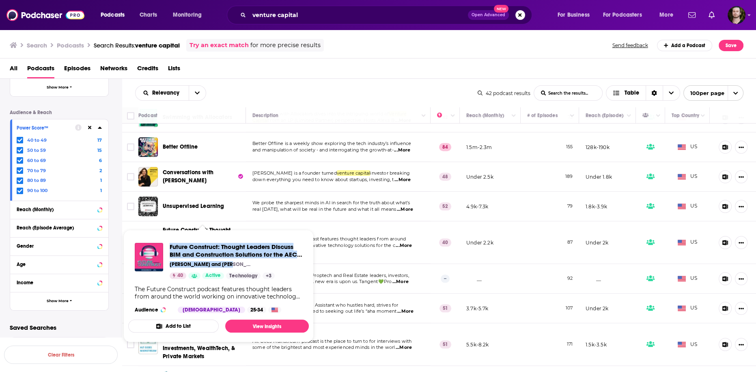
drag, startPoint x: 167, startPoint y: 246, endPoint x: 286, endPoint y: 260, distance: 120.1
click at [286, 260] on div "Future Construct: Thought Leaders Discuss BIM and Construction Solutions for th…" at bounding box center [219, 261] width 168 height 36
drag, startPoint x: 155, startPoint y: 189, endPoint x: 203, endPoint y: 217, distance: 55.9
click at [197, 226] on div "Future Construct: Thought Leaders Discuss BIM and Construction Solutions for th…" at bounding box center [192, 242] width 109 height 32
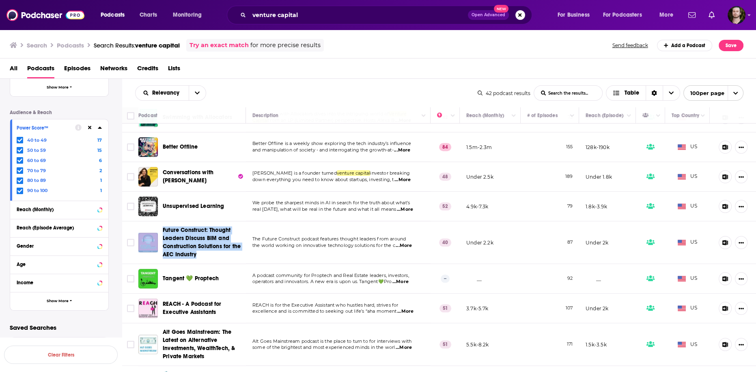
click at [159, 221] on td "Future Construct: Thought Leaders Discuss BIM and Construction Solutions for th…" at bounding box center [192, 242] width 108 height 43
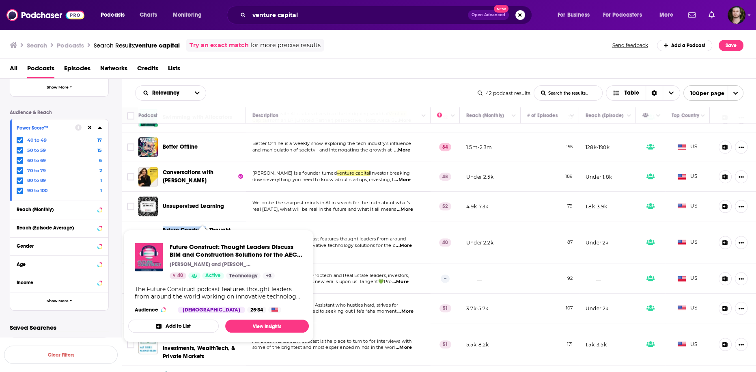
drag, startPoint x: 161, startPoint y: 192, endPoint x: 206, endPoint y: 194, distance: 44.3
click at [206, 226] on div "Future Construct: Thought Leaders Discuss BIM and Construction Solutions for th…" at bounding box center [192, 242] width 109 height 32
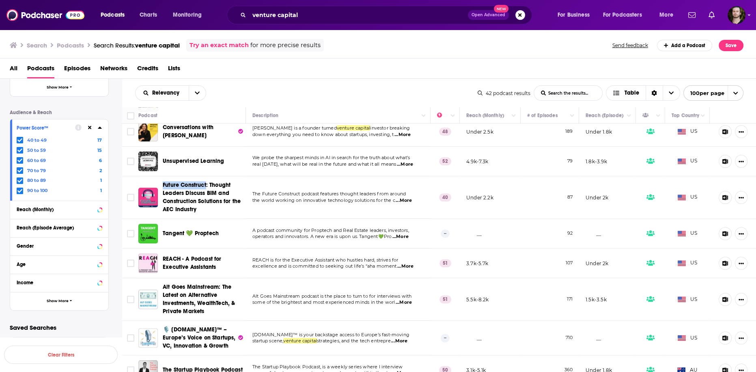
scroll to position [1071, 0]
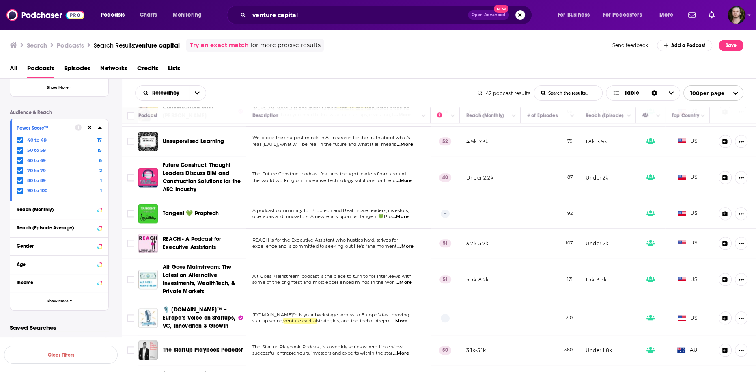
click at [404, 213] on span "...More" at bounding box center [400, 216] width 16 height 6
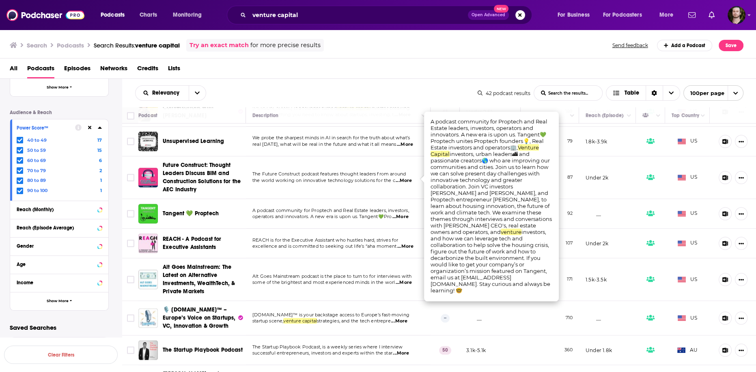
click at [404, 213] on span "...More" at bounding box center [400, 216] width 16 height 6
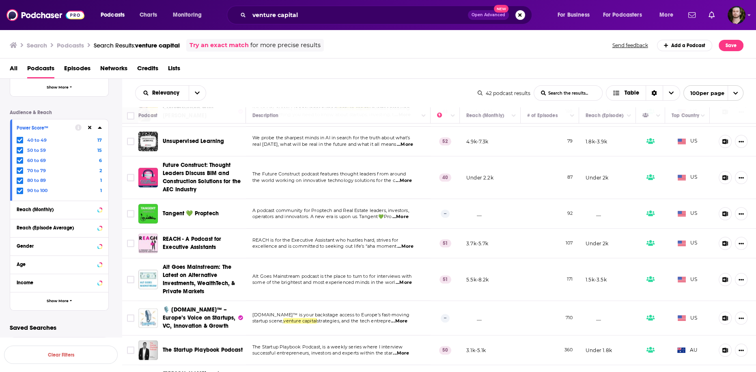
click at [403, 243] on span "...More" at bounding box center [405, 246] width 16 height 6
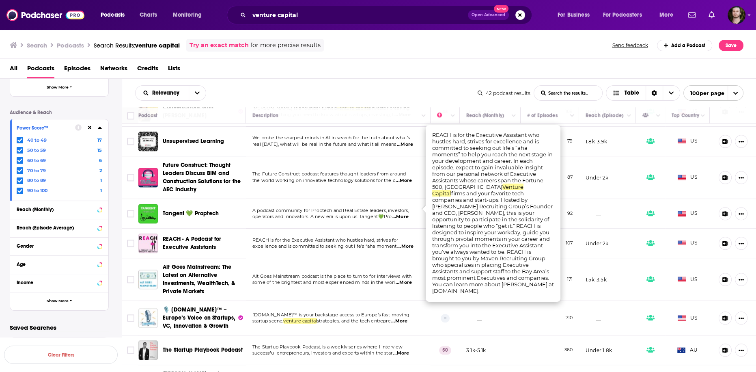
click at [403, 243] on span "...More" at bounding box center [405, 246] width 16 height 6
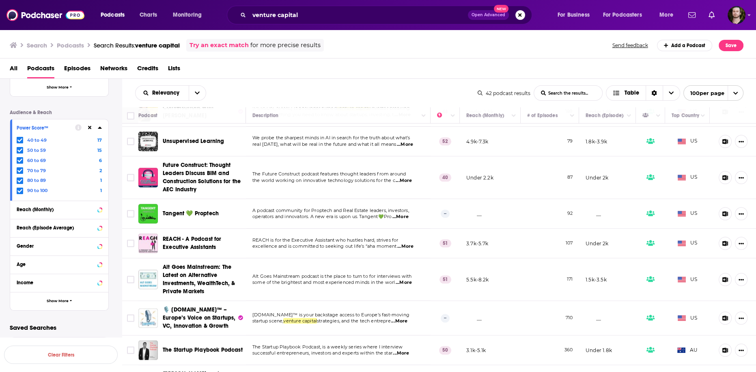
click at [411, 279] on span "...More" at bounding box center [404, 282] width 16 height 6
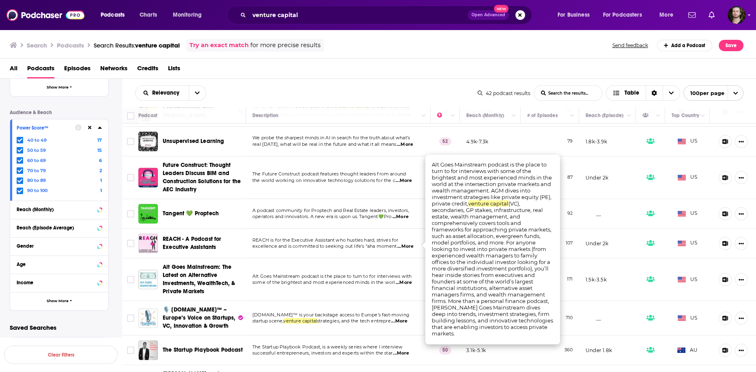
click at [411, 279] on span "...More" at bounding box center [404, 282] width 16 height 6
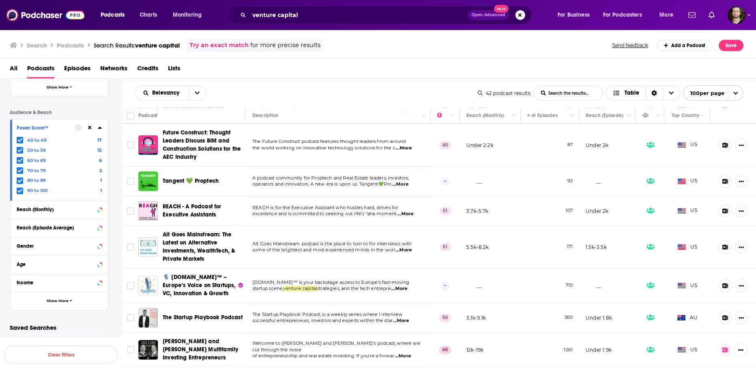
scroll to position [1136, 0]
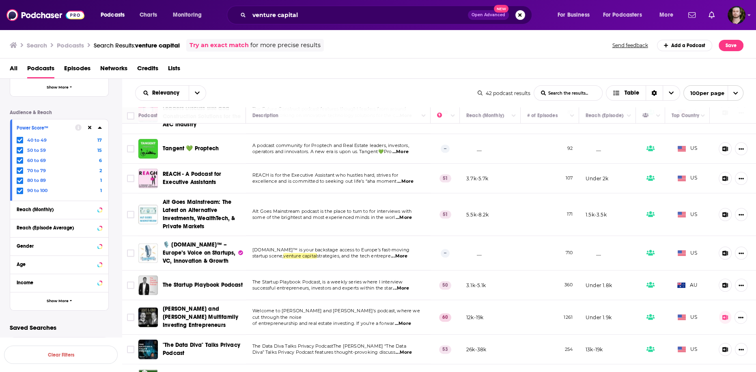
click at [409, 285] on span "...More" at bounding box center [401, 288] width 16 height 6
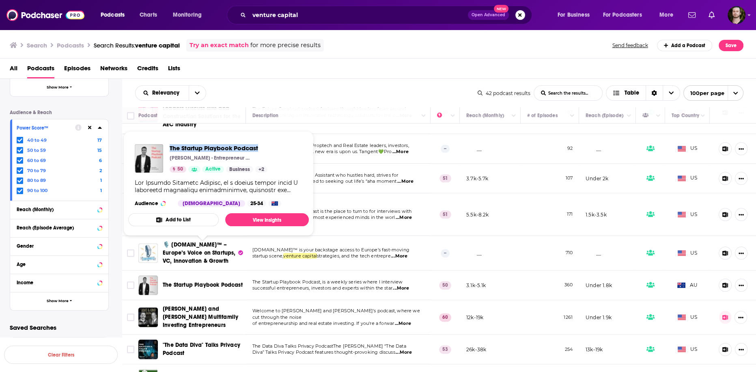
drag, startPoint x: 168, startPoint y: 145, endPoint x: 258, endPoint y: 147, distance: 90.5
click at [258, 147] on div "The Startup Playbook Podcast Rohit Bhargava - Entrepreneur | Blogger | Podcaste…" at bounding box center [201, 158] width 133 height 28
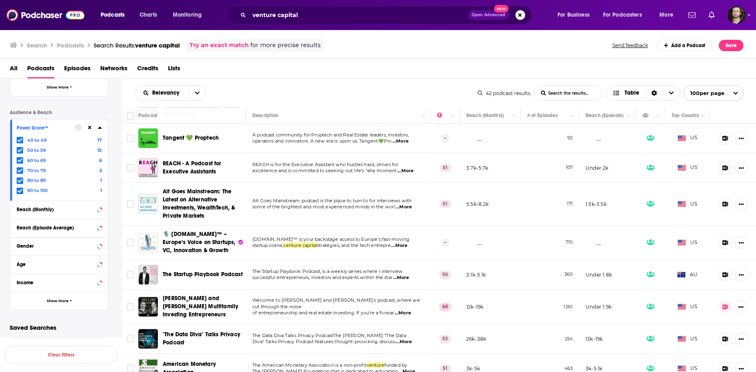
scroll to position [1148, 0]
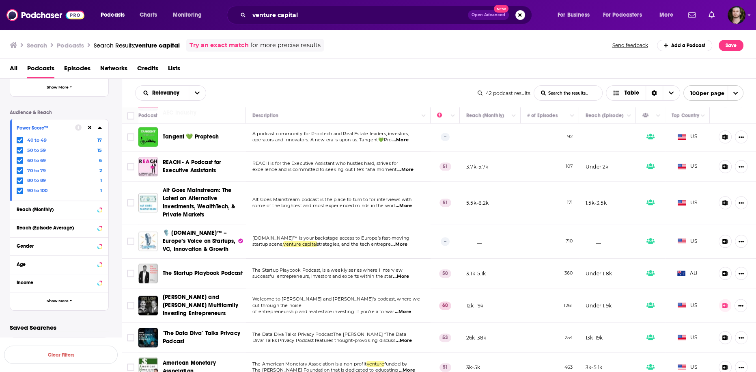
click at [410, 308] on span "...More" at bounding box center [403, 311] width 16 height 6
click at [408, 337] on span "...More" at bounding box center [404, 340] width 16 height 6
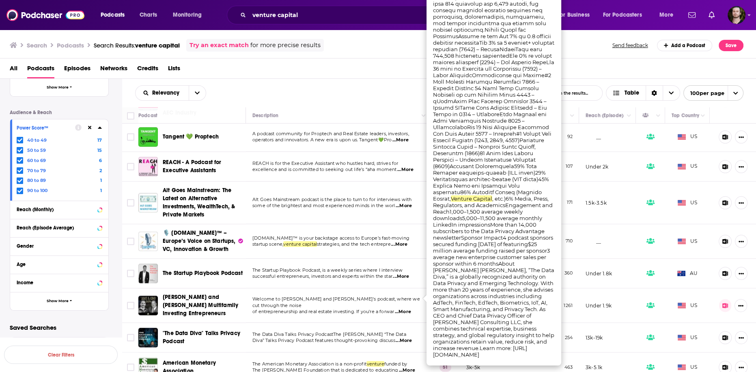
click at [408, 337] on span "...More" at bounding box center [404, 340] width 16 height 6
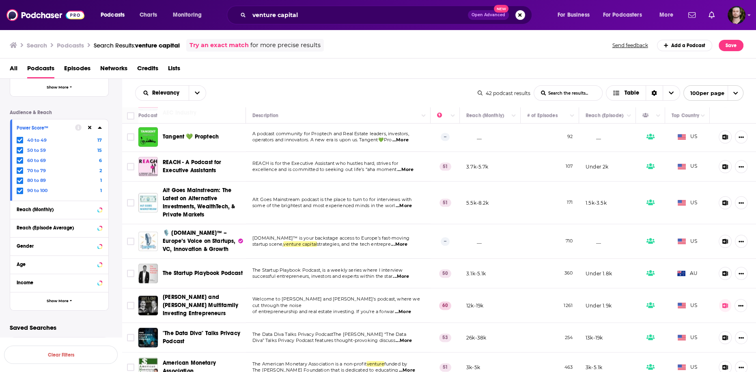
click at [407, 367] on span "...More" at bounding box center [407, 370] width 16 height 6
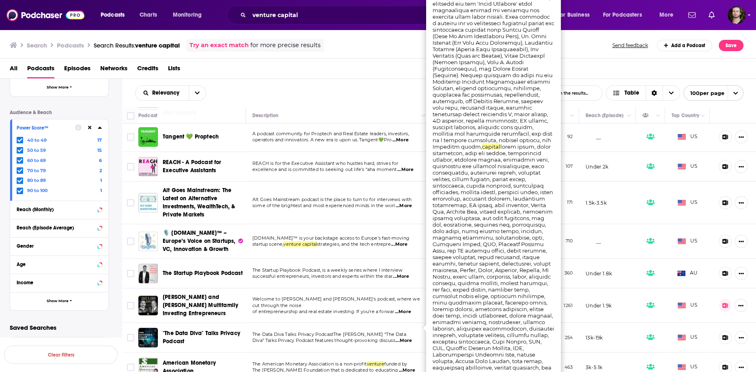
click at [408, 367] on span "...More" at bounding box center [407, 370] width 16 height 6
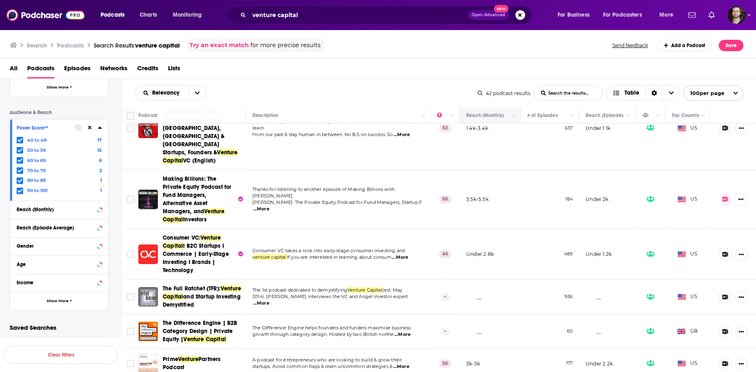
scroll to position [304, 0]
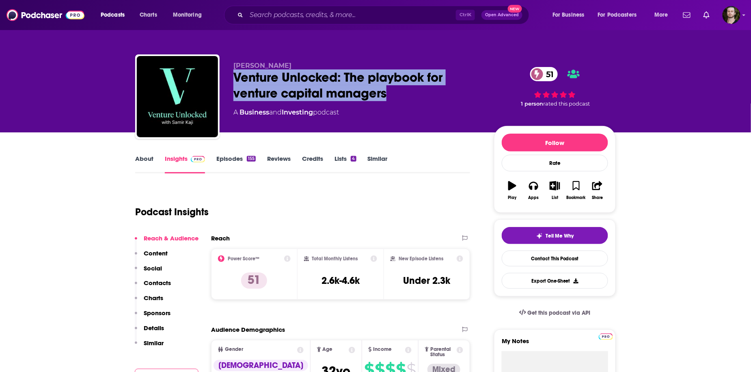
drag, startPoint x: 234, startPoint y: 78, endPoint x: 387, endPoint y: 94, distance: 154.6
click at [387, 94] on div "Venture Unlocked: The playbook for venture capital managers 51" at bounding box center [357, 85] width 248 height 32
copy h2 "Venture Unlocked: The playbook for venture capital managers"
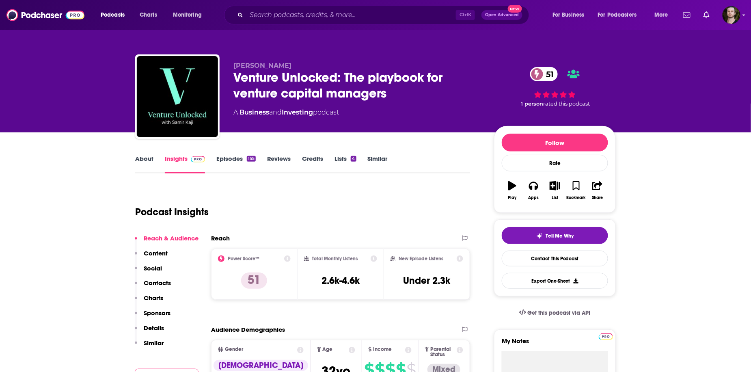
click at [145, 154] on div "About Insights Episodes 155 Reviews Credits Lists 4 Similar" at bounding box center [302, 163] width 335 height 20
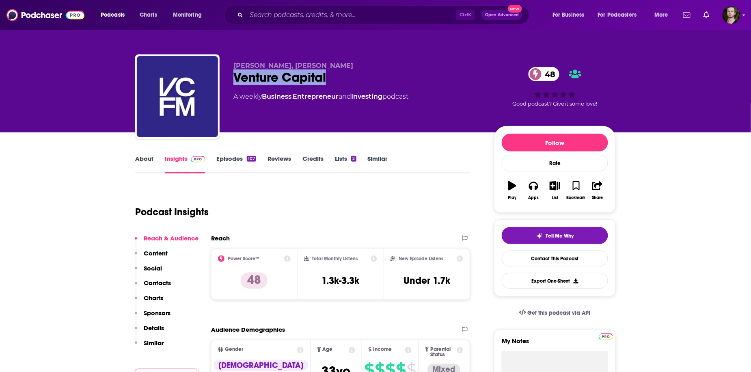
drag, startPoint x: 234, startPoint y: 75, endPoint x: 344, endPoint y: 78, distance: 110.4
click at [344, 78] on div "Venture Capital 48" at bounding box center [357, 77] width 248 height 16
copy h2 "Venture Capital"
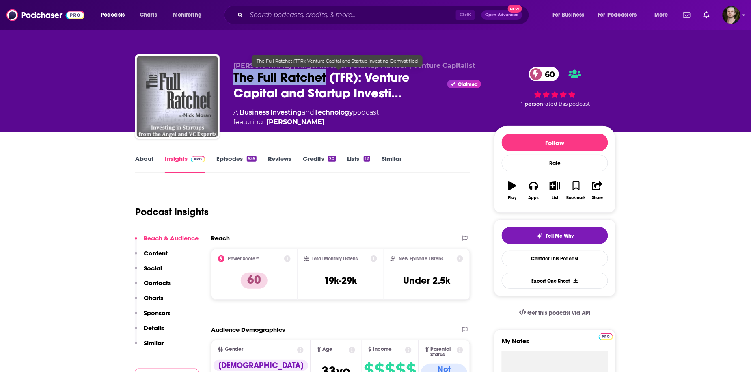
drag, startPoint x: 228, startPoint y: 76, endPoint x: 325, endPoint y: 80, distance: 97.0
click at [325, 80] on div "Nick Moran | Angel Investor | Startup Advisor | Venture Capitalist The Full Rat…" at bounding box center [375, 98] width 480 height 88
copy h2 "The Full Ratchet"
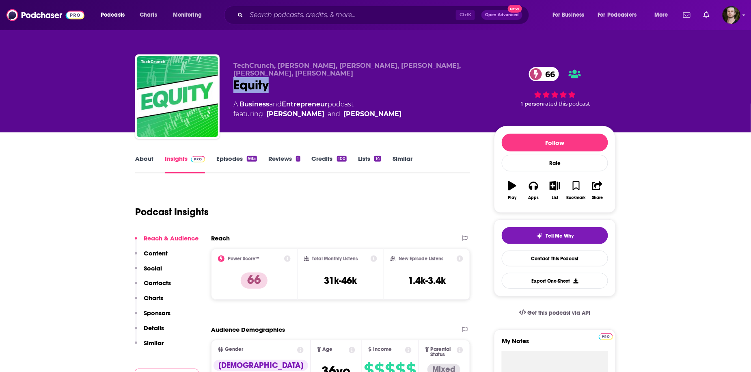
drag, startPoint x: 272, startPoint y: 87, endPoint x: 234, endPoint y: 86, distance: 38.2
click at [234, 86] on div "Equity 66" at bounding box center [357, 85] width 248 height 16
copy h2 "Equity"
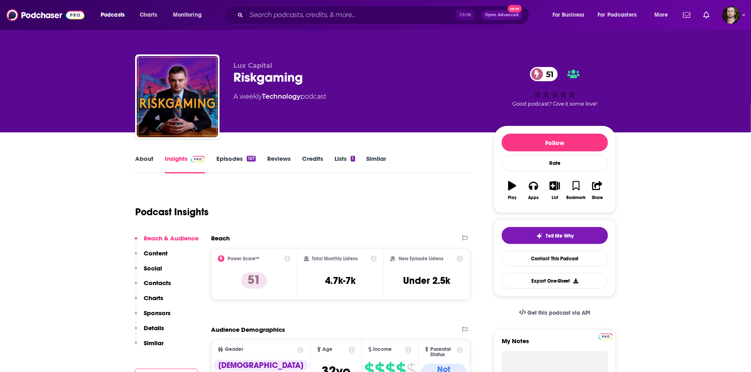
click at [145, 159] on link "About" at bounding box center [144, 164] width 18 height 19
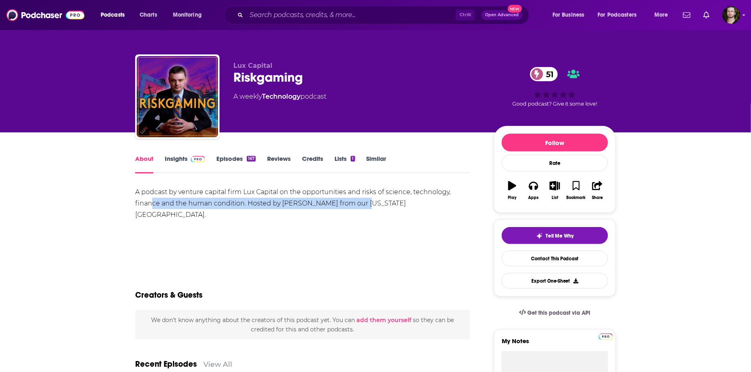
drag, startPoint x: 153, startPoint y: 202, endPoint x: 363, endPoint y: 206, distance: 210.2
click at [363, 206] on div "A podcast by venture capital firm Lux Capital on the opportunities and risks of…" at bounding box center [302, 203] width 335 height 34
click at [365, 226] on div "A podcast by venture capital firm Lux Capital on the opportunities and risks of…" at bounding box center [302, 214] width 335 height 57
drag, startPoint x: 220, startPoint y: 207, endPoint x: 395, endPoint y: 205, distance: 175.3
click at [395, 205] on div "A podcast by venture capital firm Lux Capital on the opportunities and risks of…" at bounding box center [302, 203] width 335 height 34
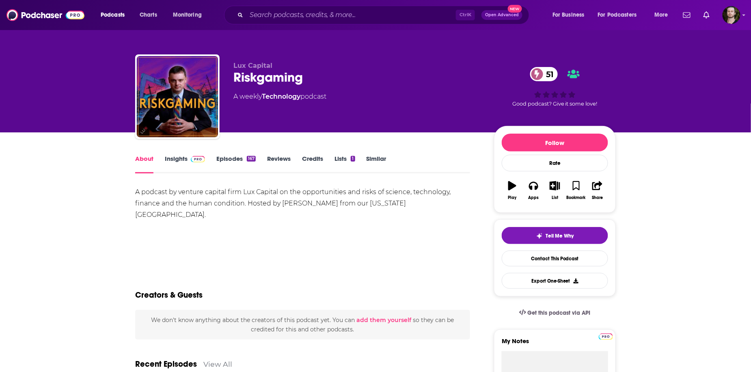
click at [402, 217] on div "A podcast by venture capital firm Lux Capital on the opportunities and risks of…" at bounding box center [302, 214] width 335 height 57
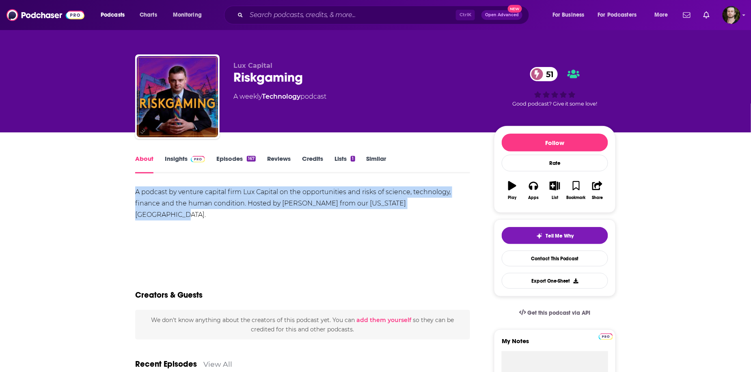
drag, startPoint x: 441, startPoint y: 204, endPoint x: 126, endPoint y: 185, distance: 315.8
click at [235, 156] on link "Episodes 167" at bounding box center [235, 164] width 39 height 19
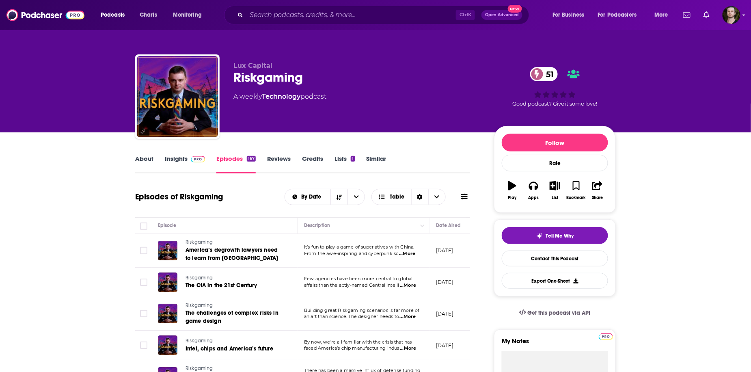
click at [142, 158] on link "About" at bounding box center [144, 164] width 18 height 19
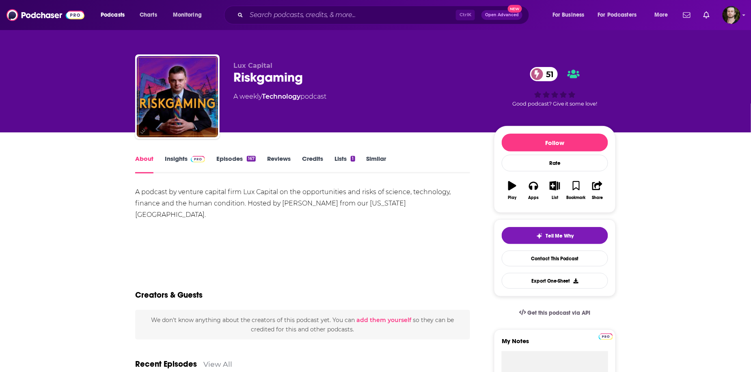
click at [232, 159] on link "Episodes 167" at bounding box center [235, 164] width 39 height 19
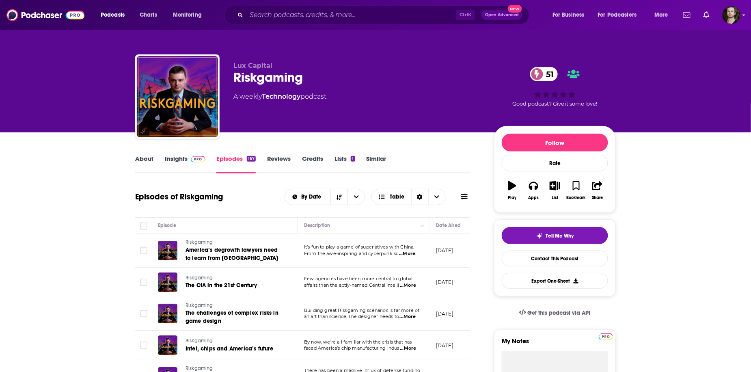
click at [171, 157] on link "Insights" at bounding box center [185, 164] width 40 height 19
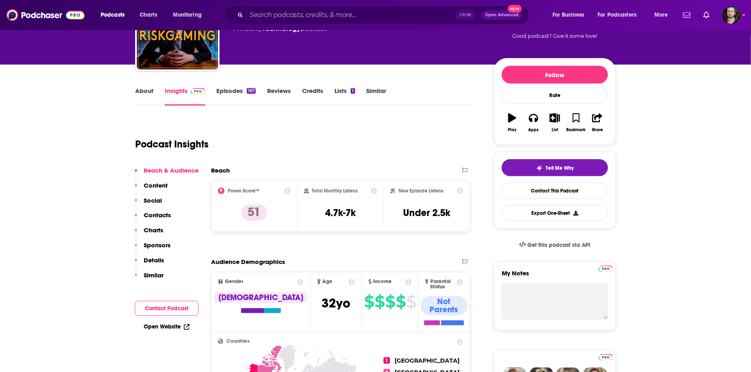
scroll to position [32, 0]
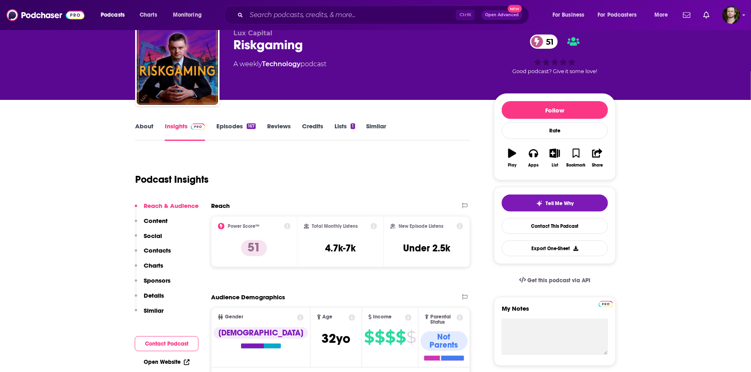
click at [230, 125] on link "Episodes 167" at bounding box center [235, 131] width 39 height 19
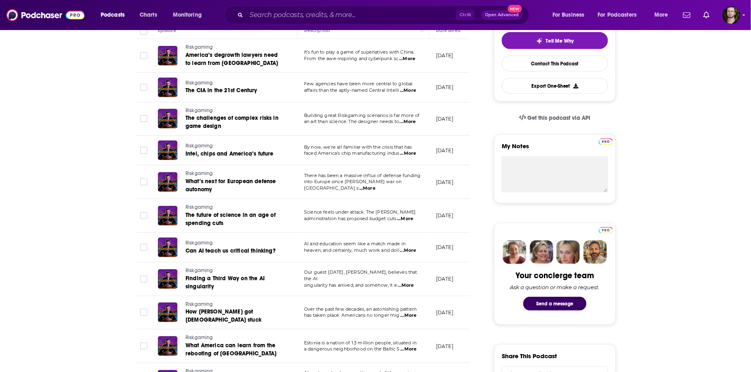
scroll to position [227, 0]
